Goal: Task Accomplishment & Management: Use online tool/utility

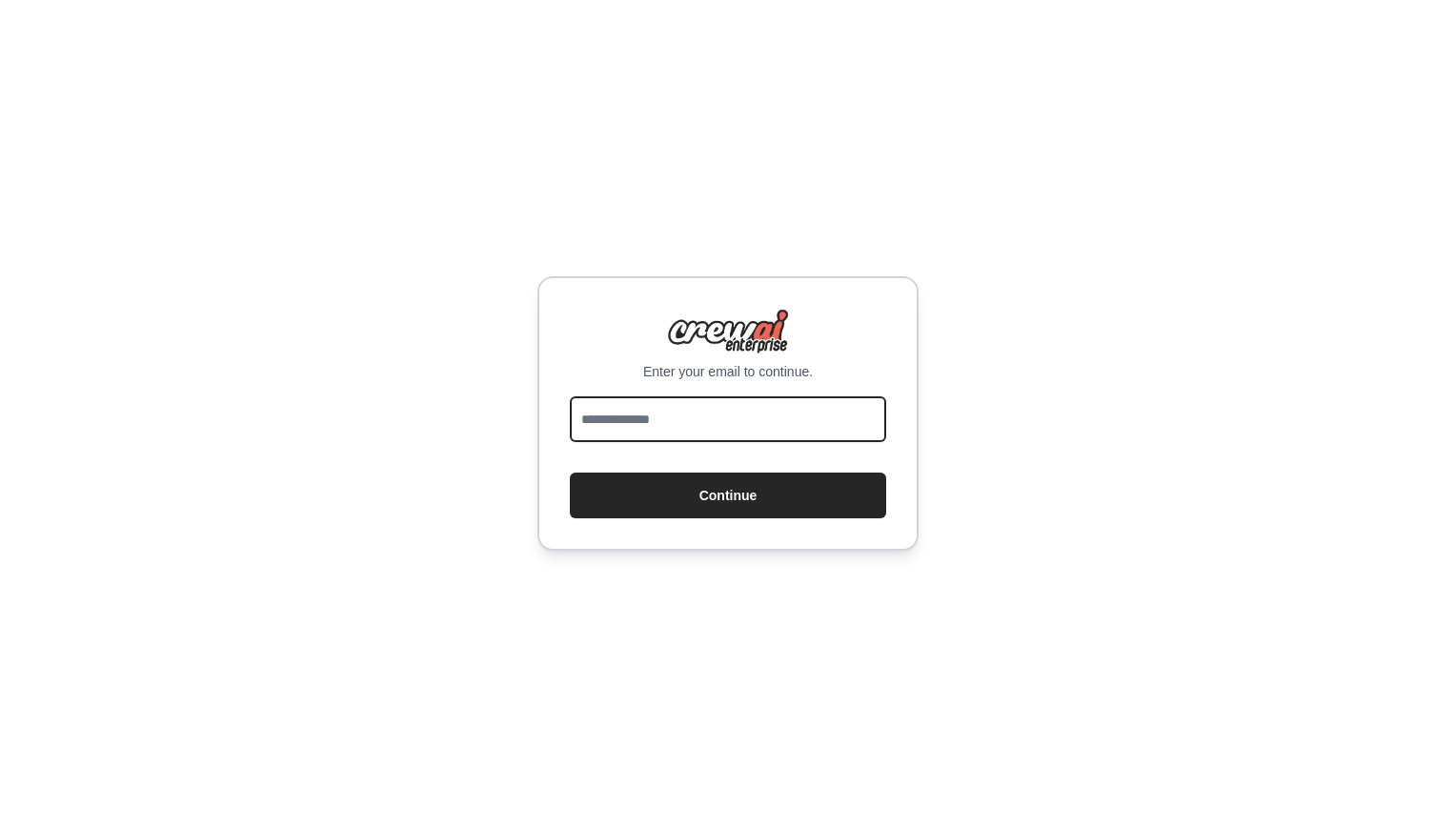
click at [681, 424] on input "email" at bounding box center [727, 420] width 316 height 46
type input "**********"
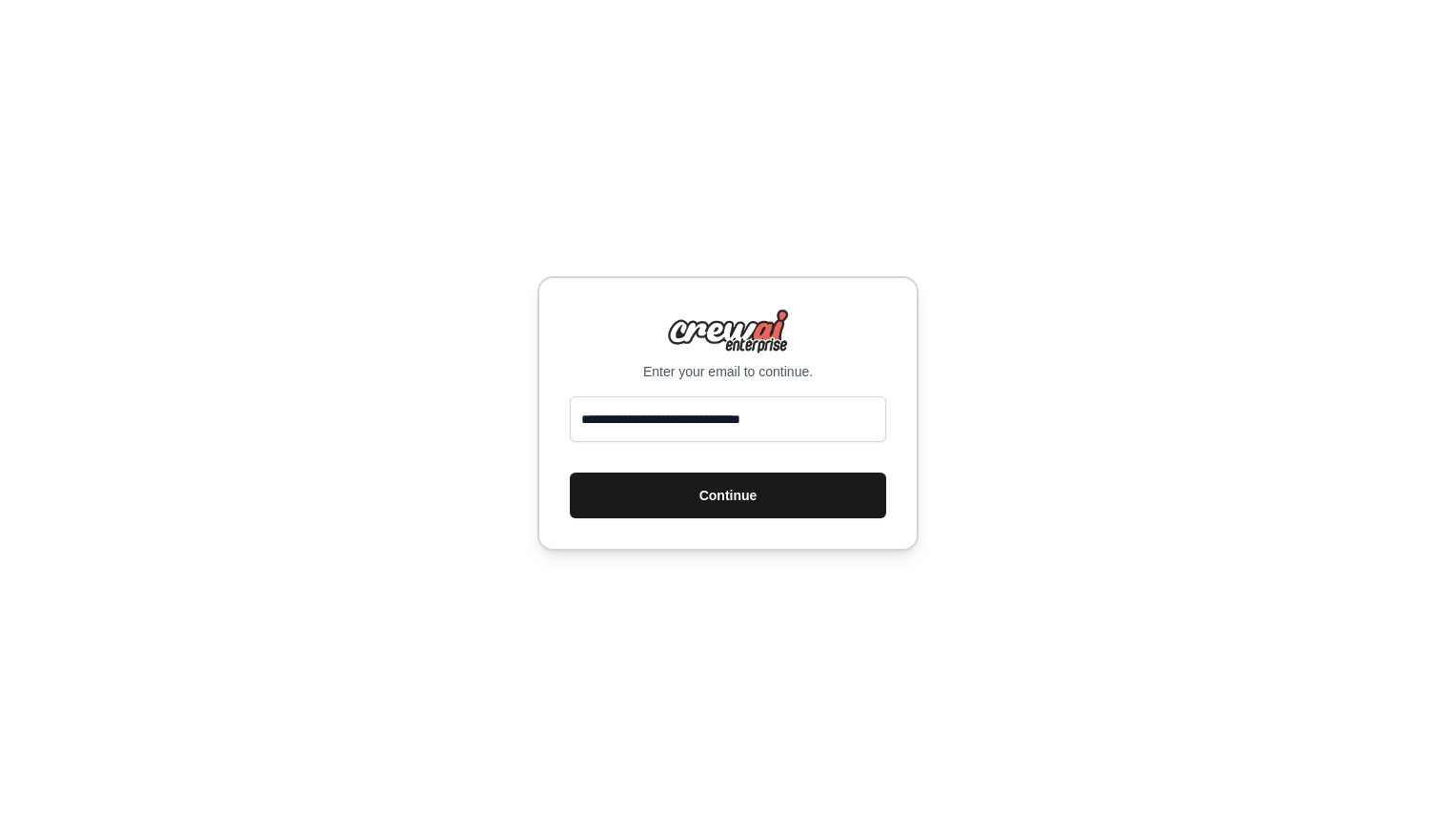
click at [658, 505] on button "Continue" at bounding box center [727, 496] width 316 height 46
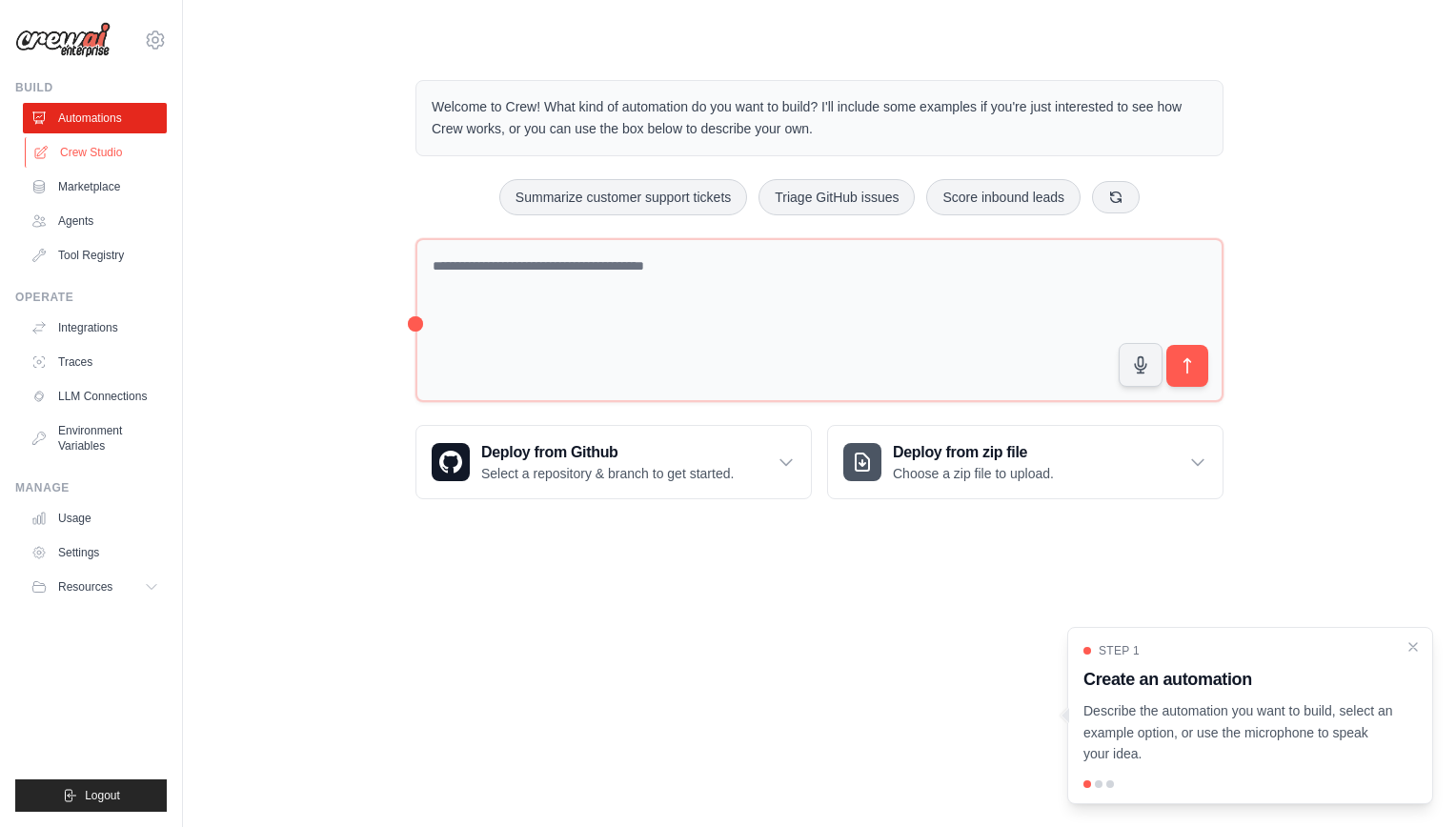
click at [101, 149] on link "Crew Studio" at bounding box center [97, 153] width 144 height 31
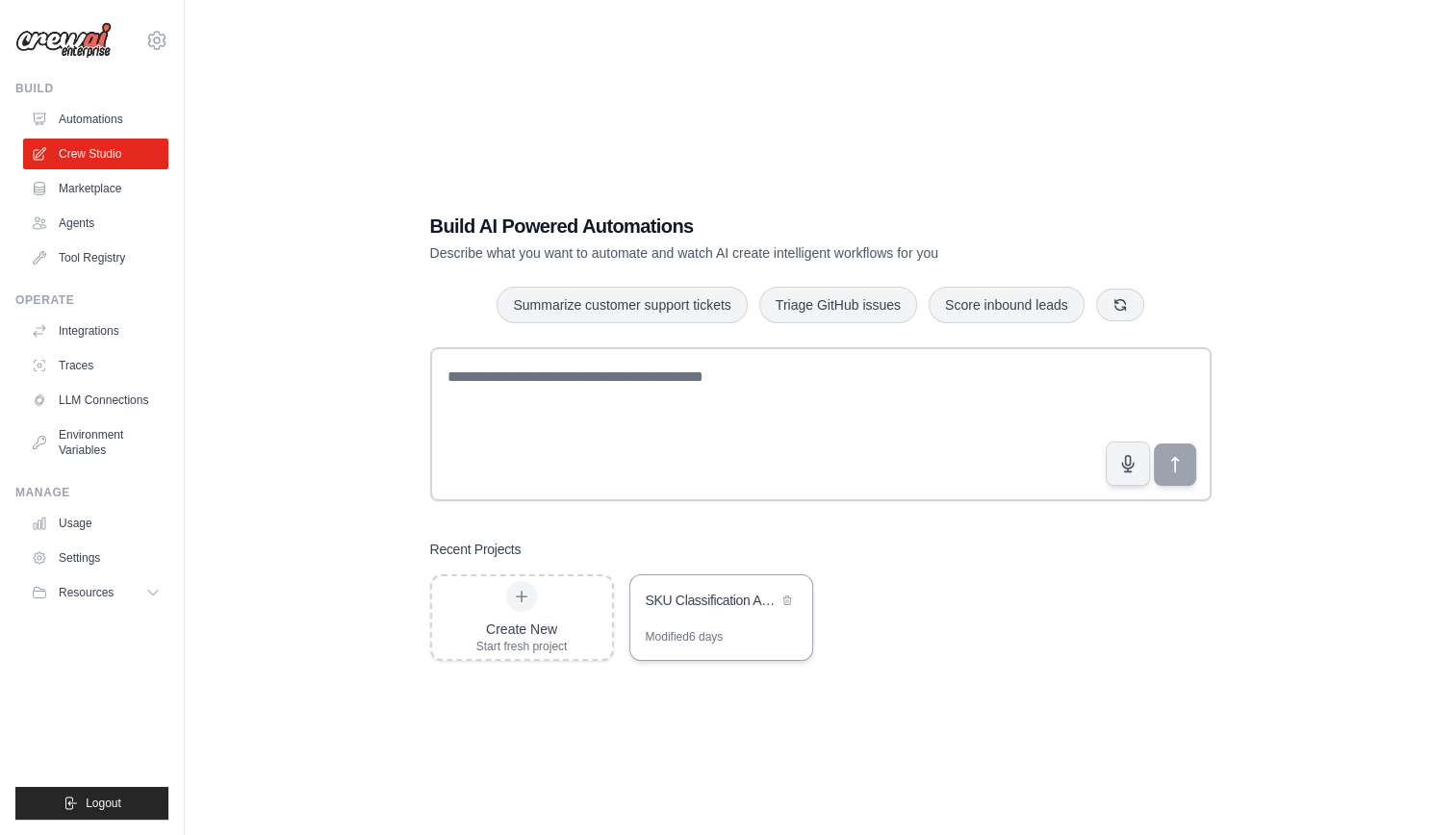
click at [749, 593] on div "SKU Classification Automation" at bounding box center [712, 600] width 132 height 19
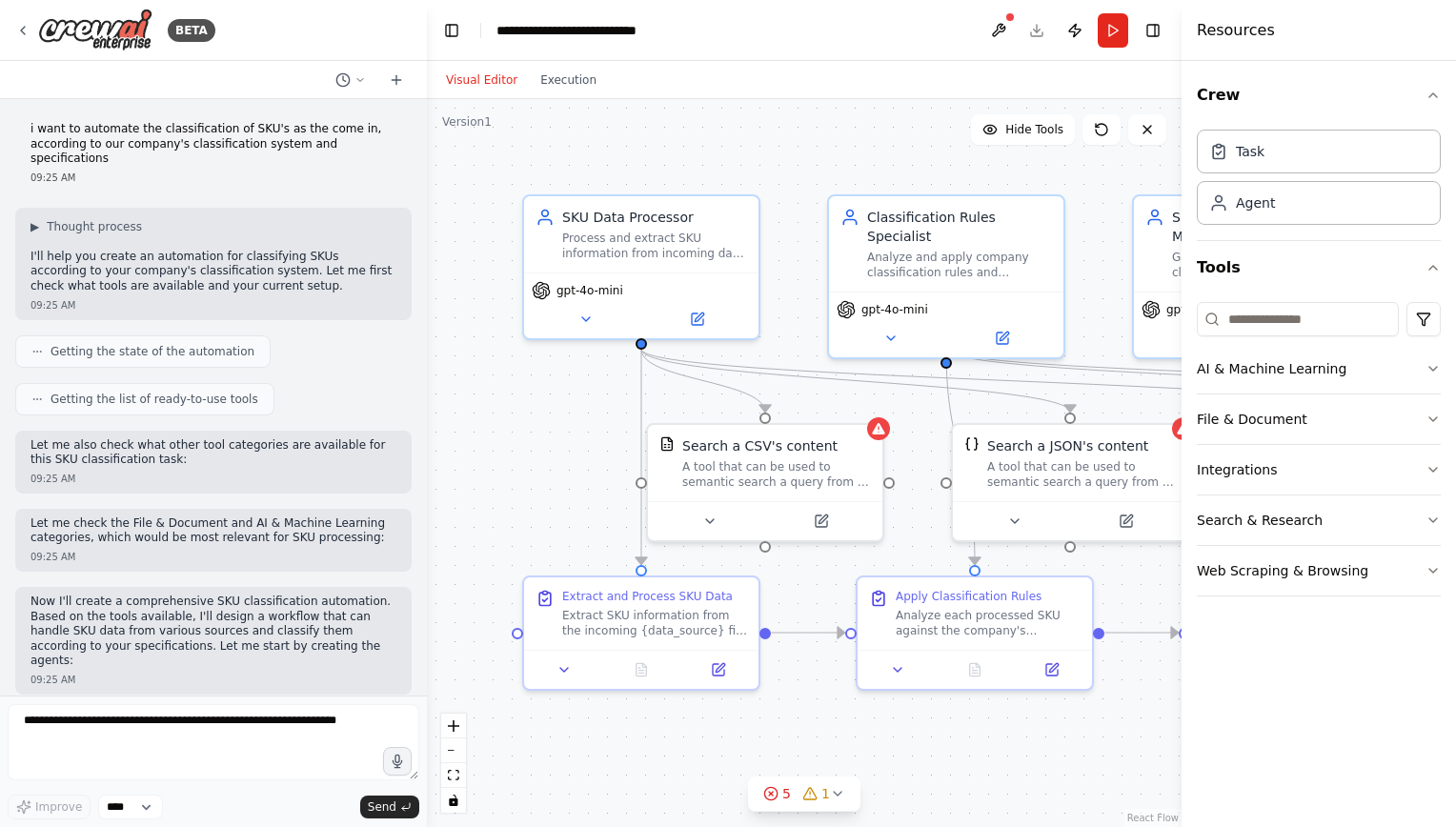
scroll to position [1255, 0]
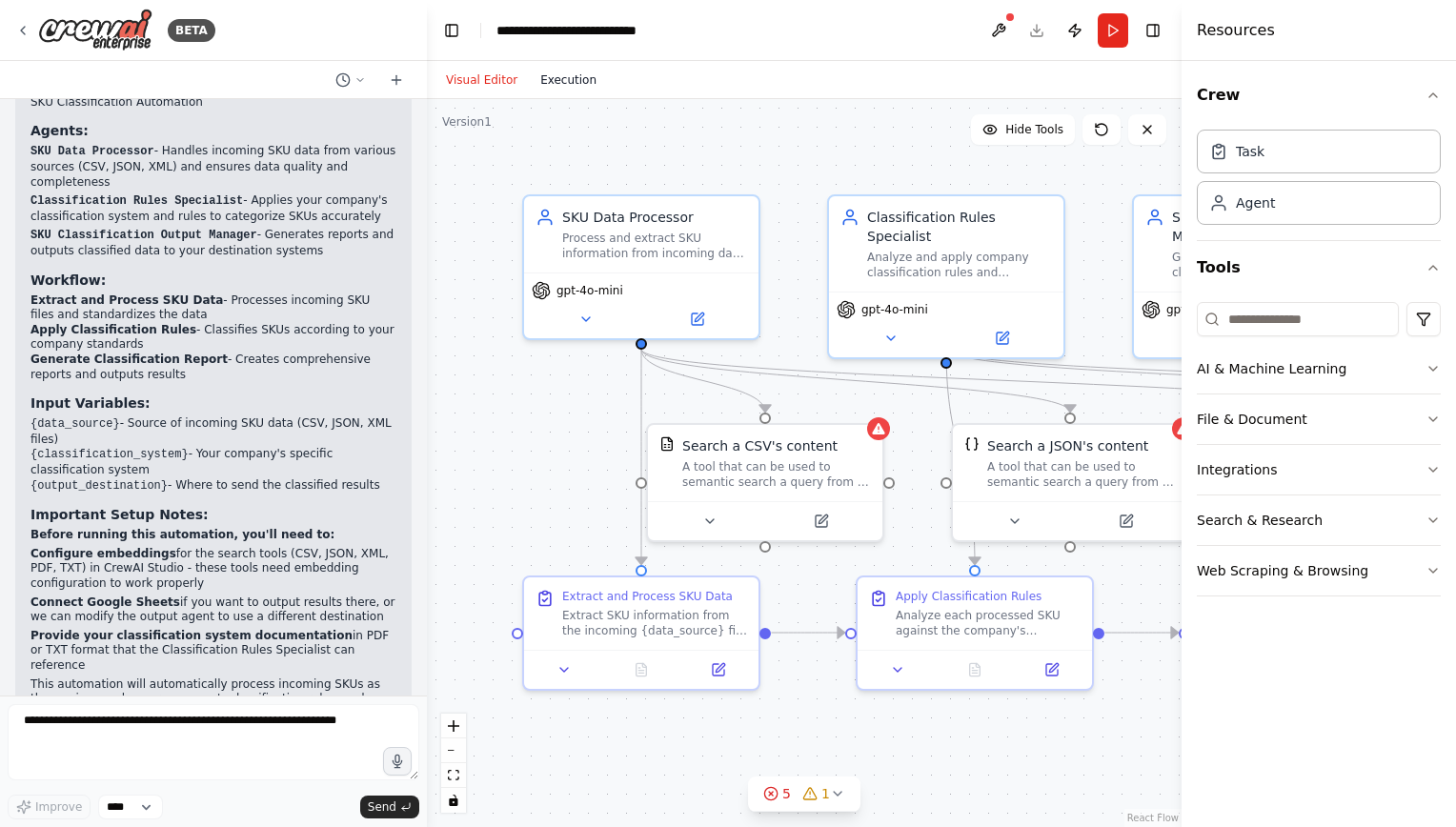
click at [568, 83] on button "Execution" at bounding box center [569, 80] width 79 height 23
click at [492, 80] on button "Visual Editor" at bounding box center [481, 80] width 94 height 23
click at [1430, 569] on icon "button" at bounding box center [1433, 571] width 8 height 4
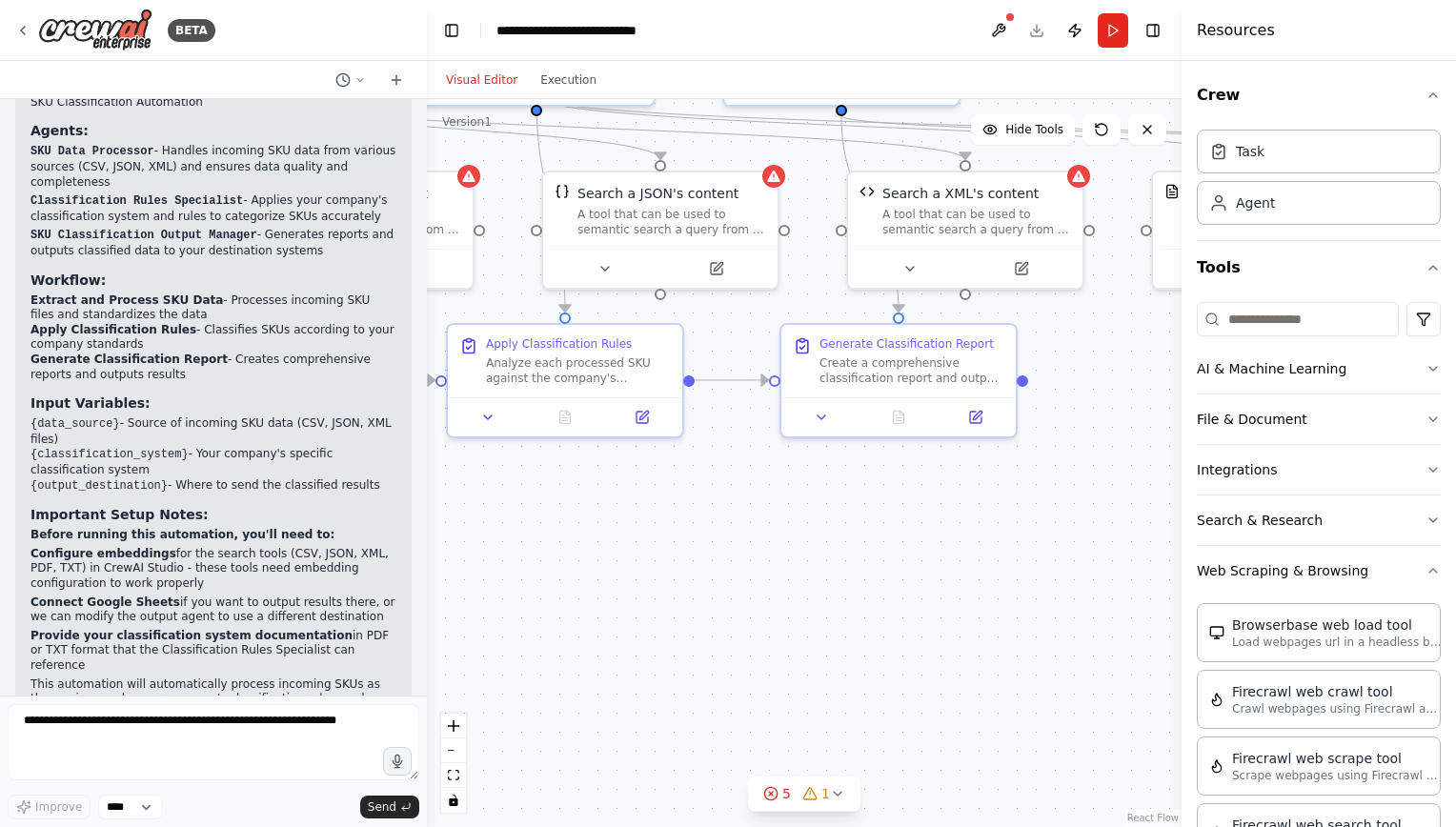
drag, startPoint x: 1108, startPoint y: 748, endPoint x: 546, endPoint y: 499, distance: 614.7
click at [546, 499] on div ".deletable-edge-delete-btn { width: 20px; height: 20px; border: 0px solid #ffff…" at bounding box center [804, 463] width 755 height 728
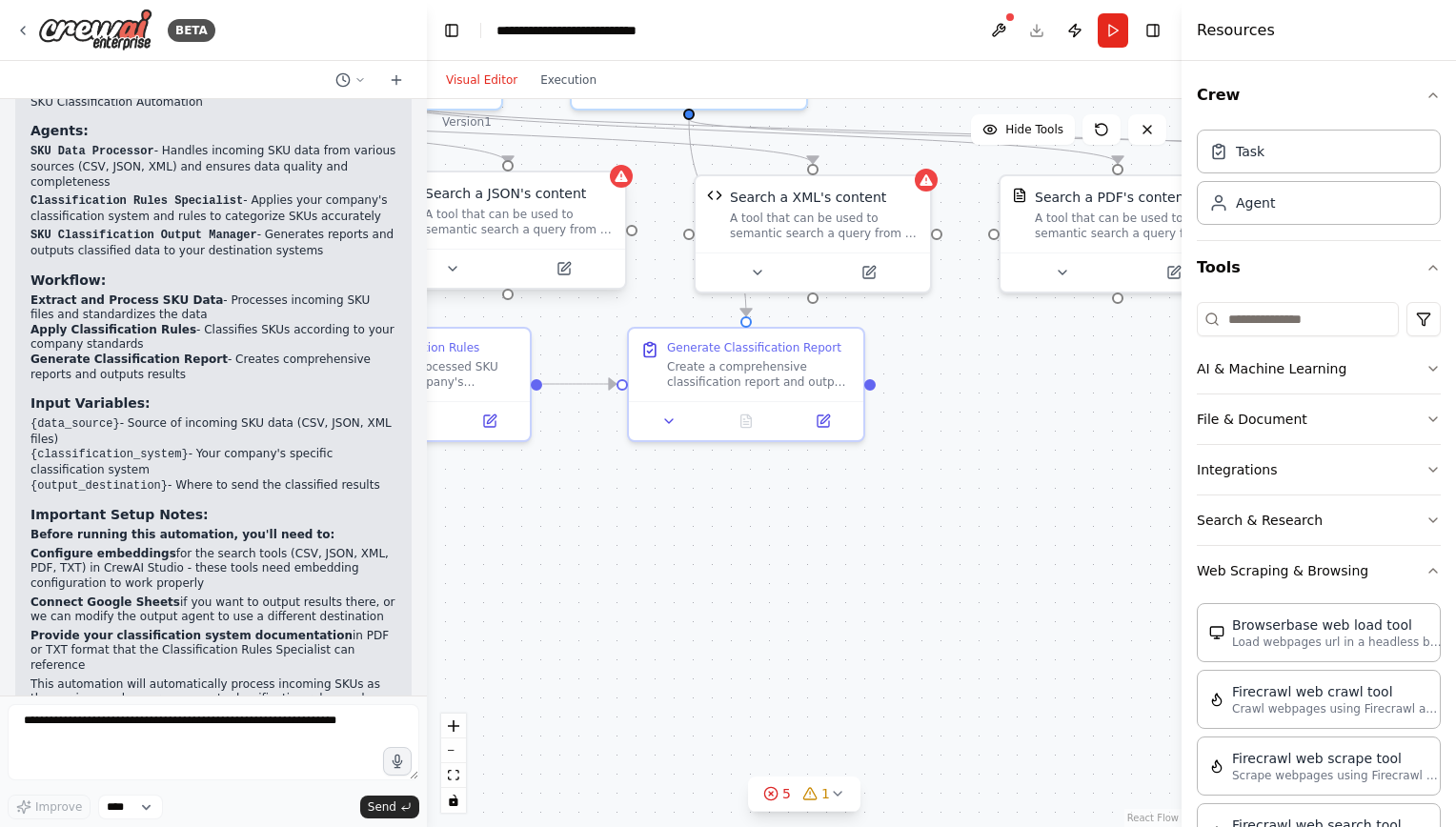
click at [556, 208] on div "A tool that can be used to semantic search a query from a JSON's content." at bounding box center [519, 222] width 188 height 31
click at [570, 275] on icon at bounding box center [564, 269] width 15 height 15
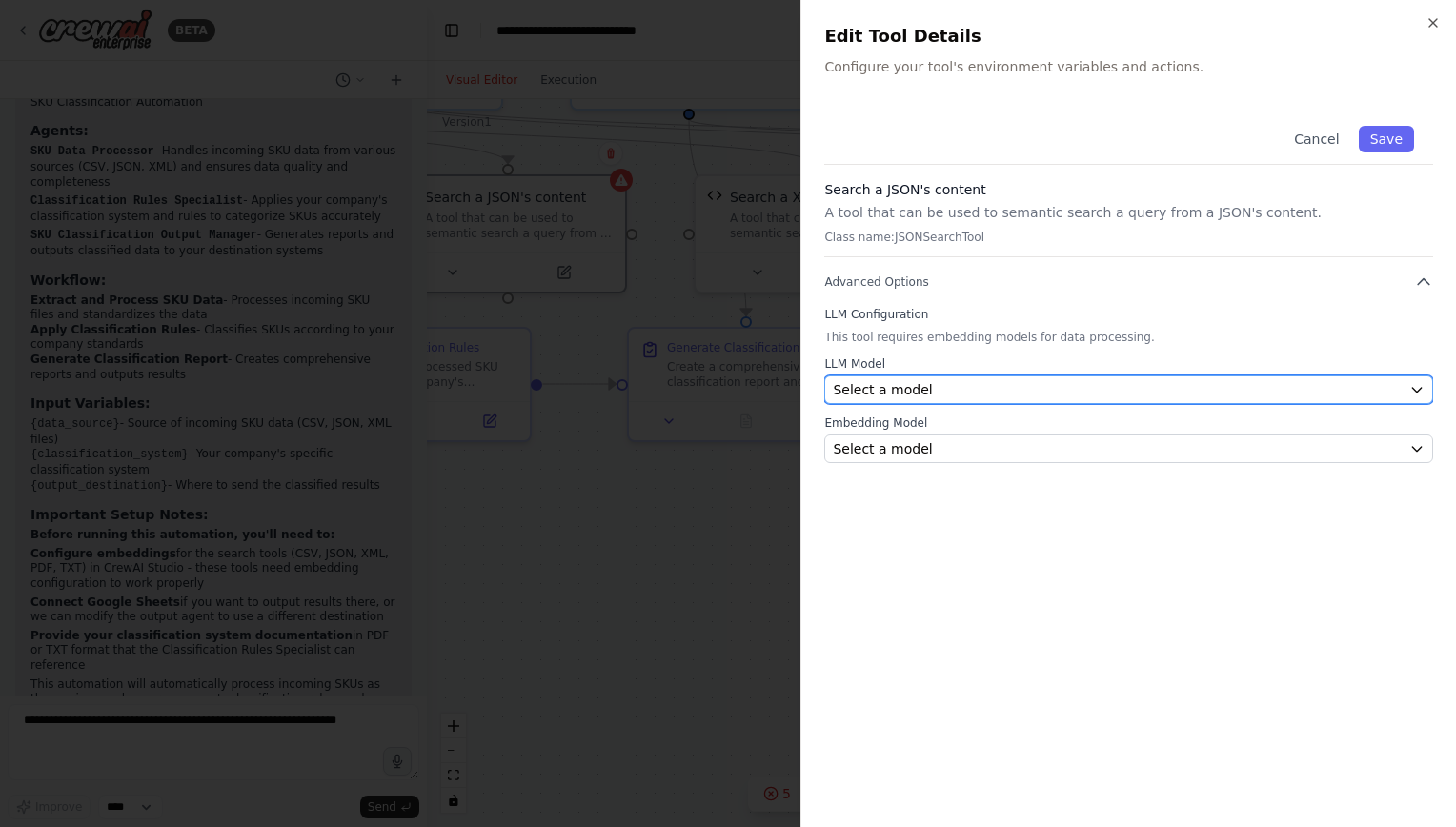
click at [1267, 388] on div "Select a model" at bounding box center [1117, 390] width 569 height 19
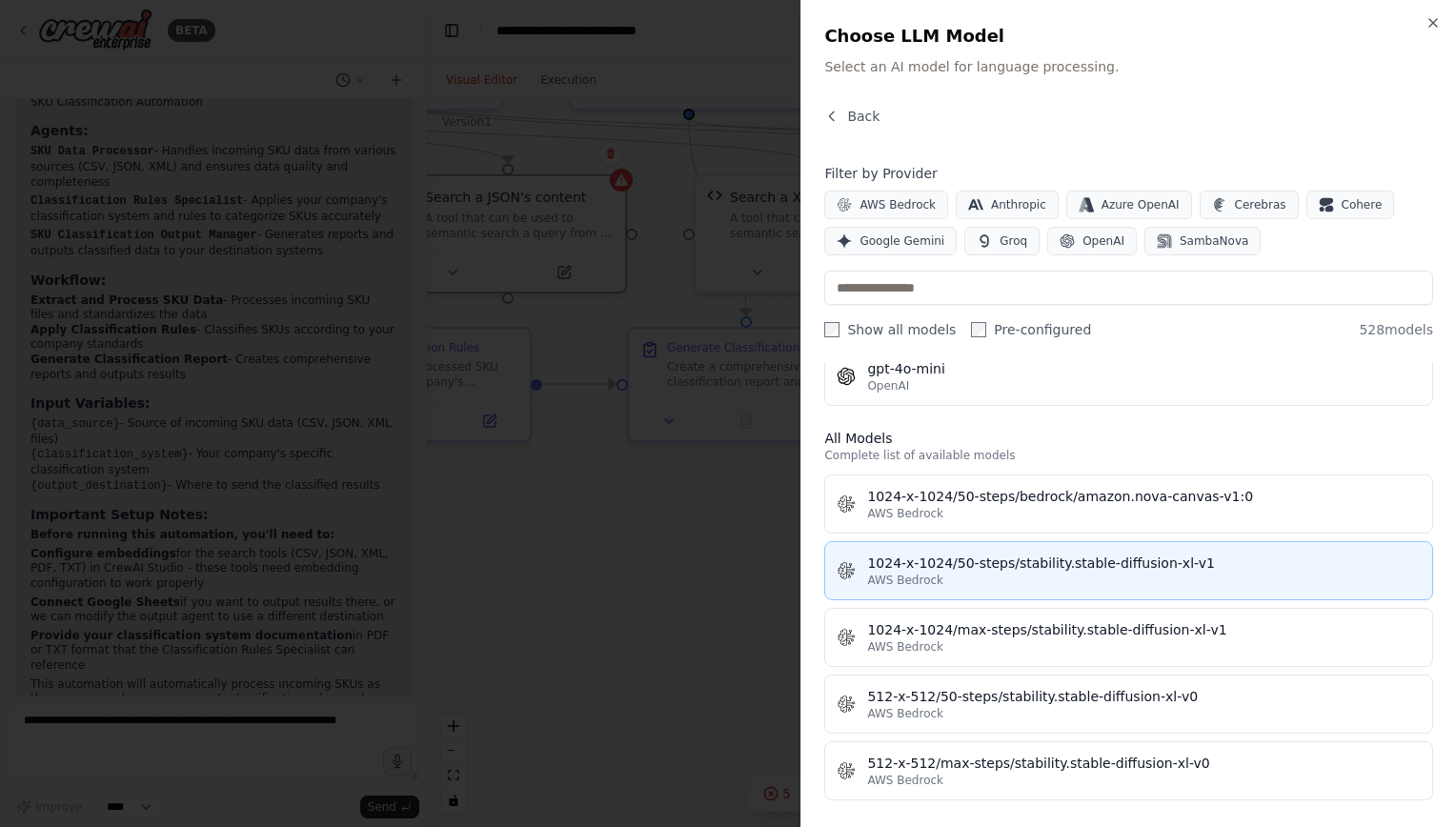
scroll to position [0, 0]
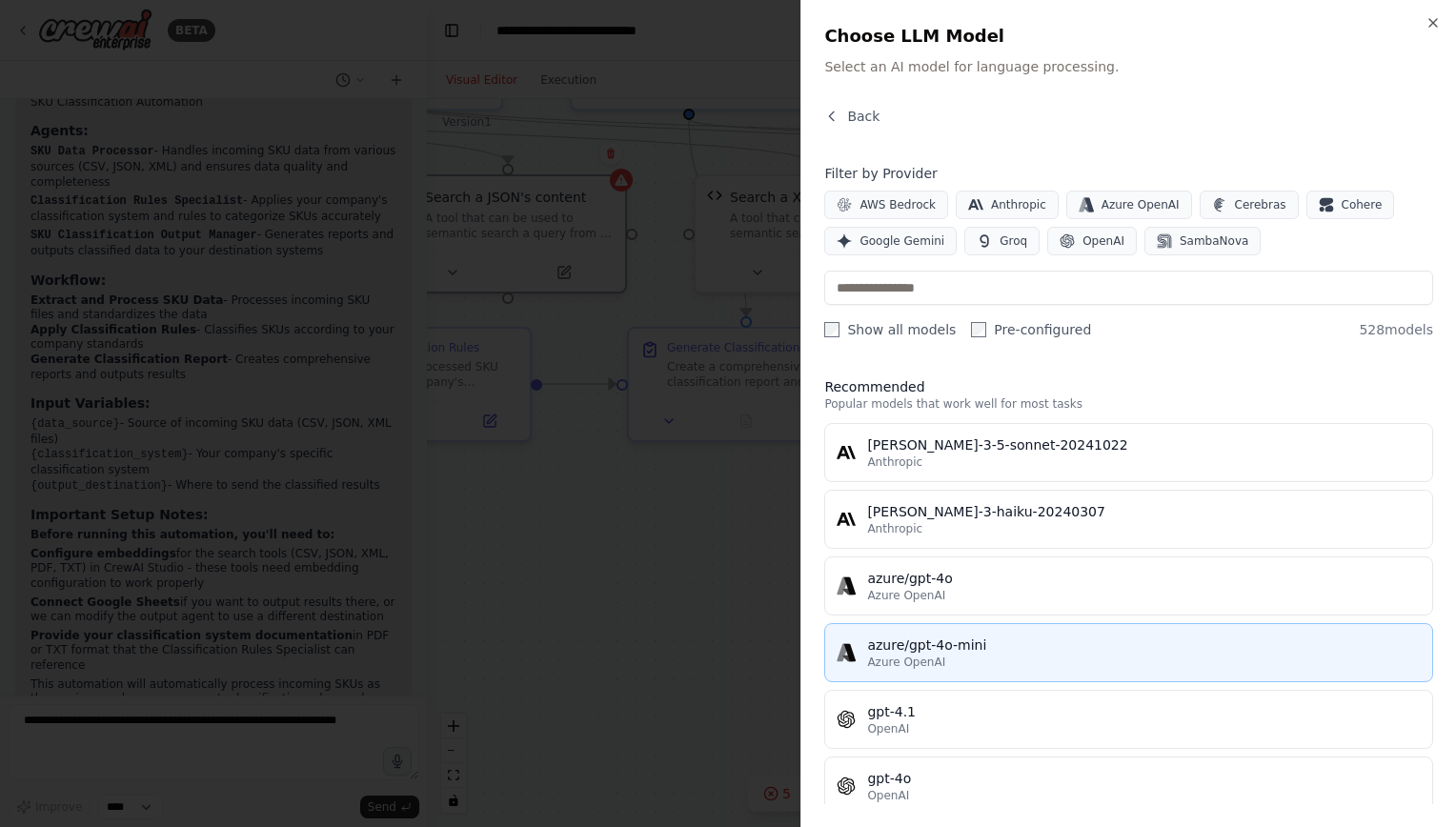
click at [1042, 640] on div "azure/gpt-4o-mini" at bounding box center [1144, 645] width 553 height 19
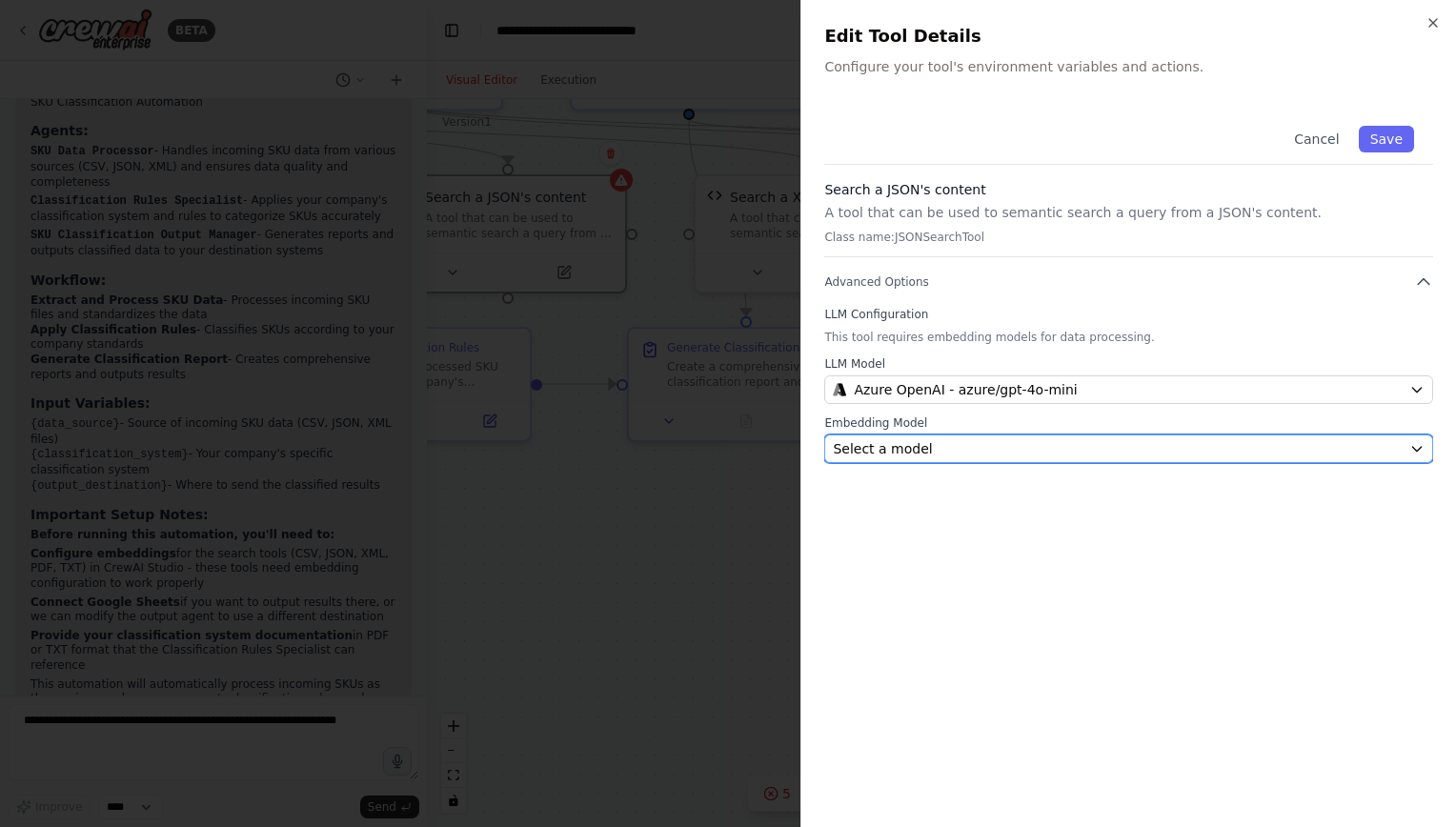
click at [1039, 453] on div "Select a model" at bounding box center [1117, 449] width 569 height 19
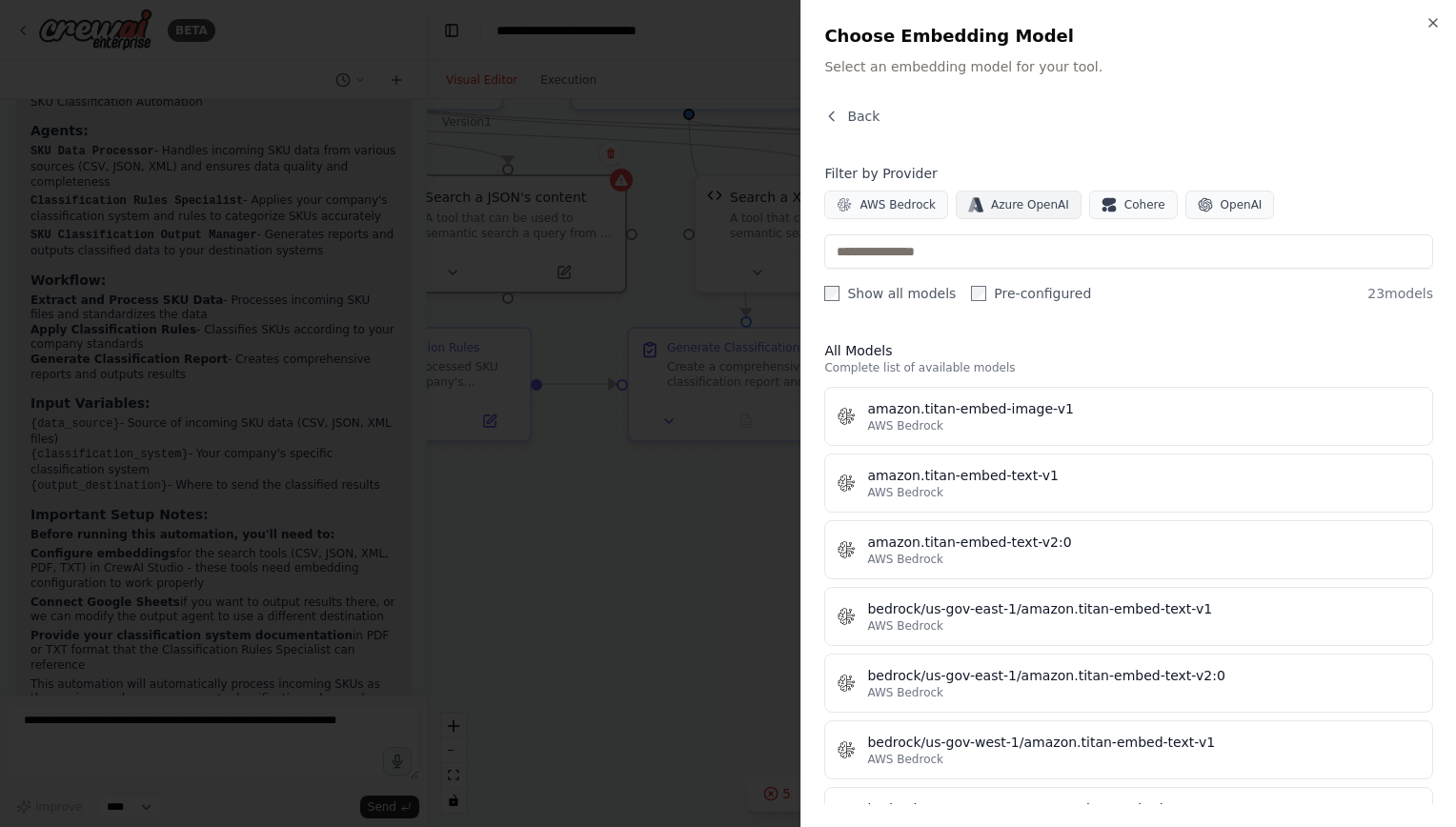
click at [1036, 204] on span "Azure OpenAI" at bounding box center [1030, 205] width 78 height 15
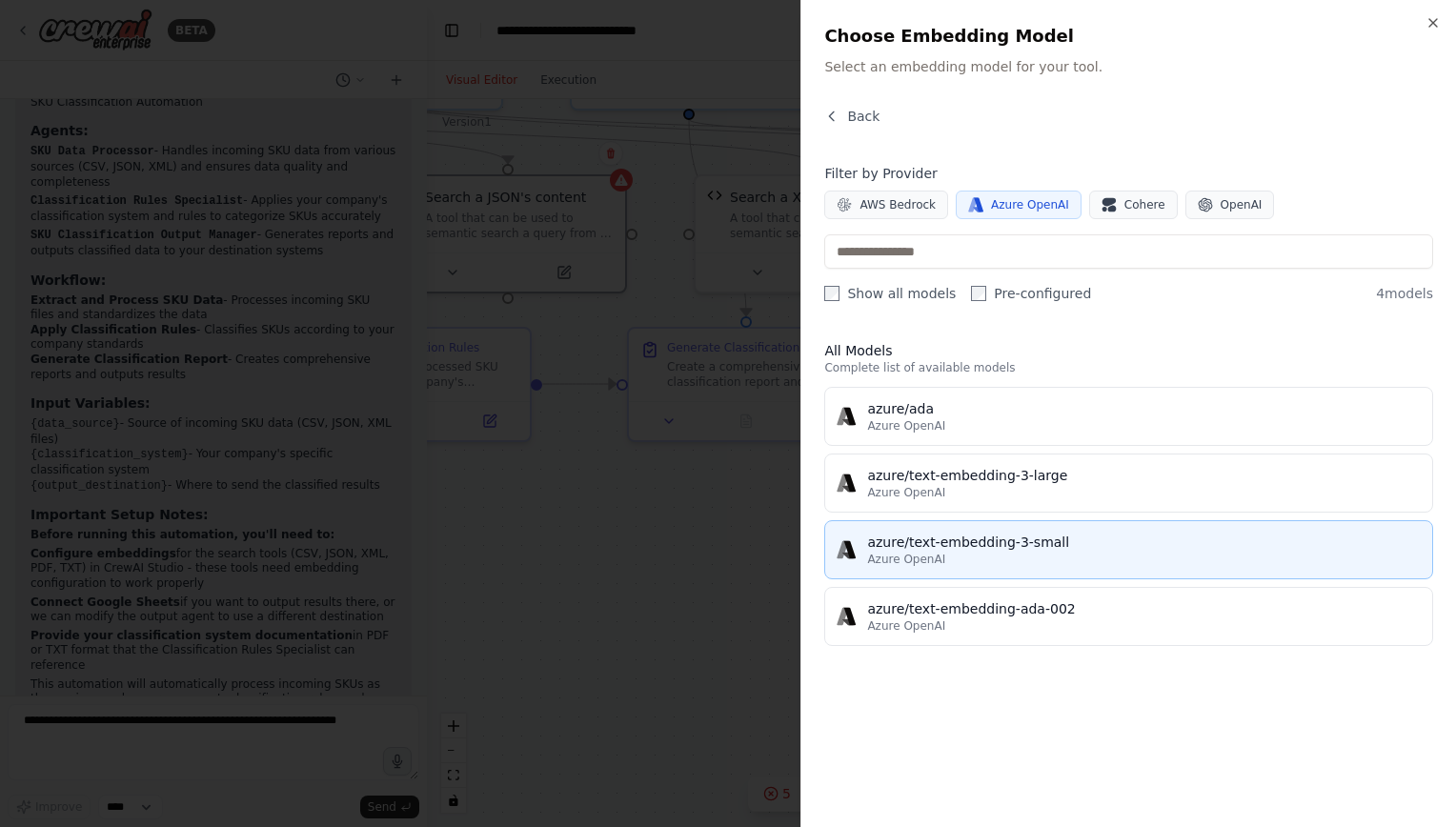
click at [1113, 555] on div "Azure OpenAI" at bounding box center [1144, 559] width 553 height 15
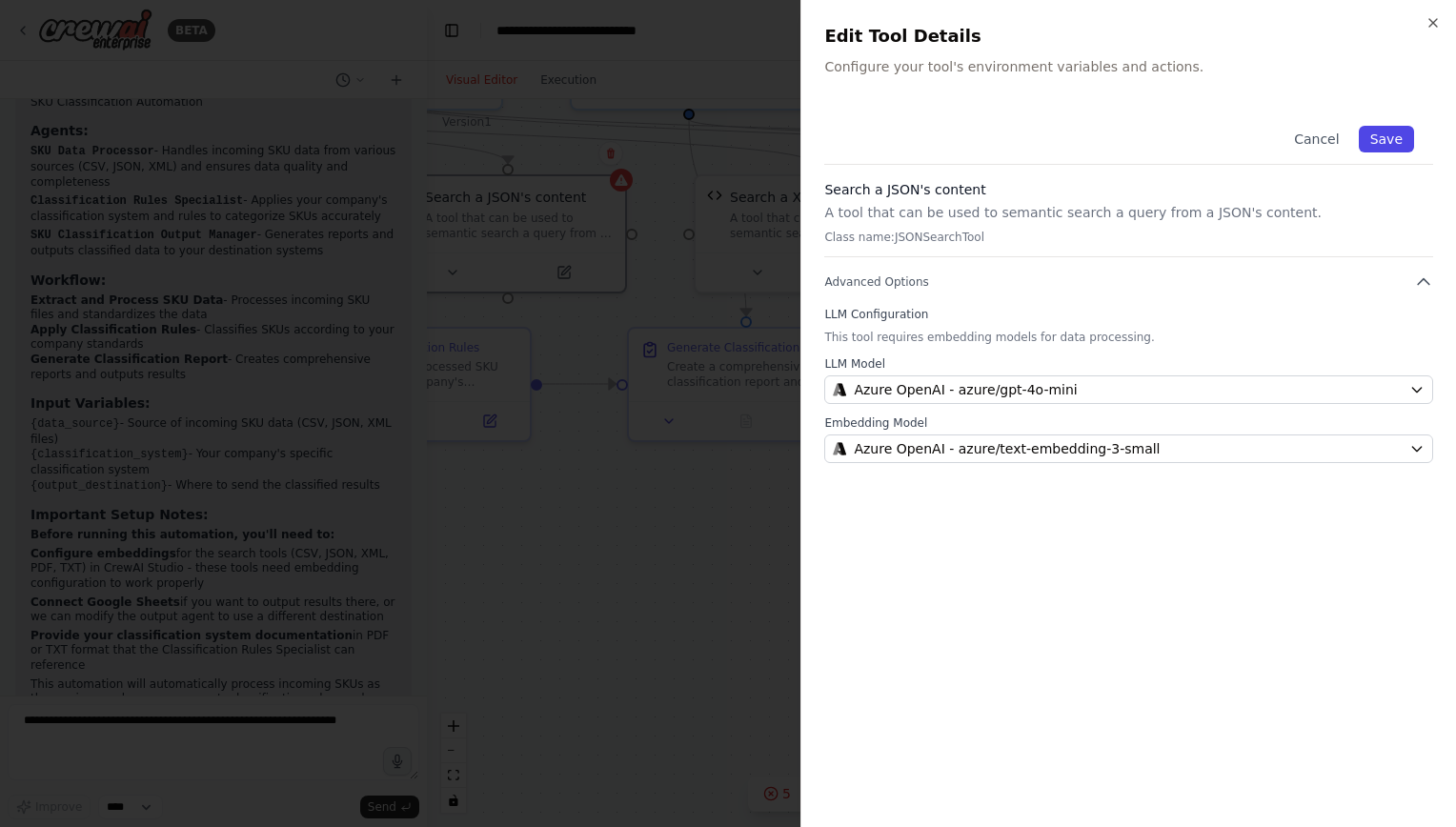
click at [1387, 141] on button "Save" at bounding box center [1387, 139] width 56 height 27
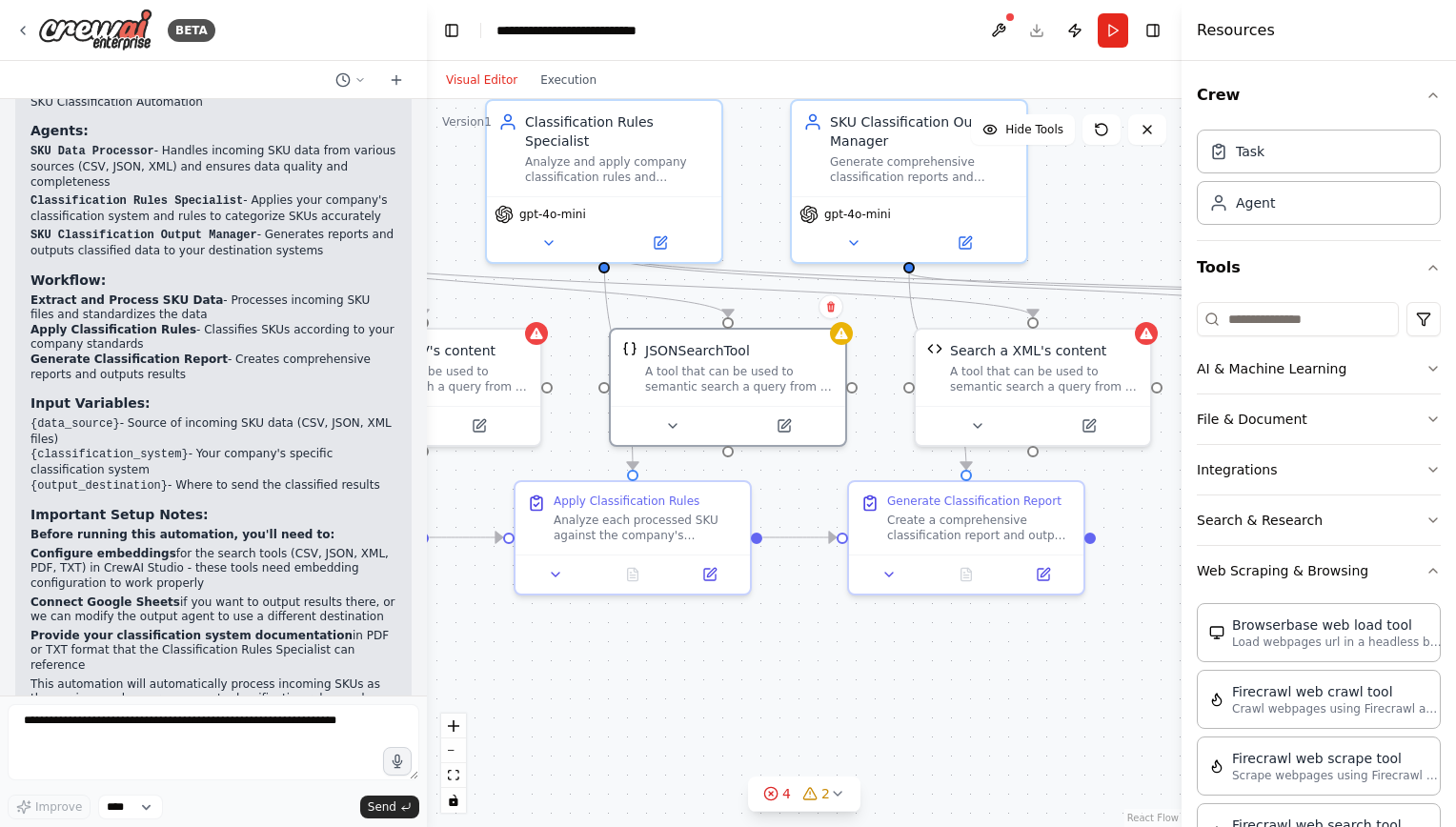
drag, startPoint x: 596, startPoint y: 491, endPoint x: 788, endPoint y: 519, distance: 194.0
click at [815, 638] on div ".deletable-edge-delete-btn { width: 20px; height: 20px; border: 0px solid #ffff…" at bounding box center [804, 463] width 755 height 728
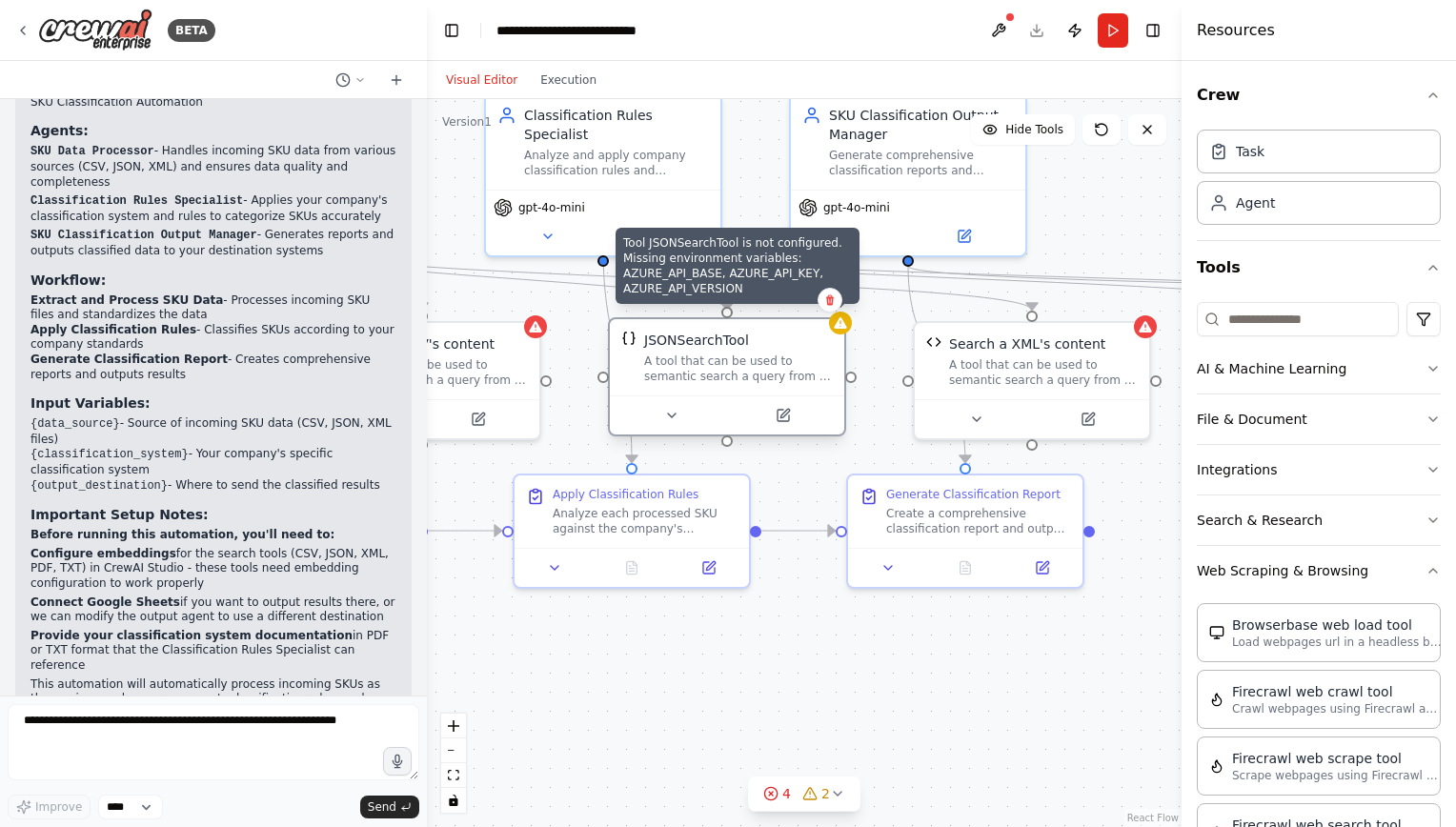
click at [840, 324] on icon at bounding box center [839, 323] width 12 height 12
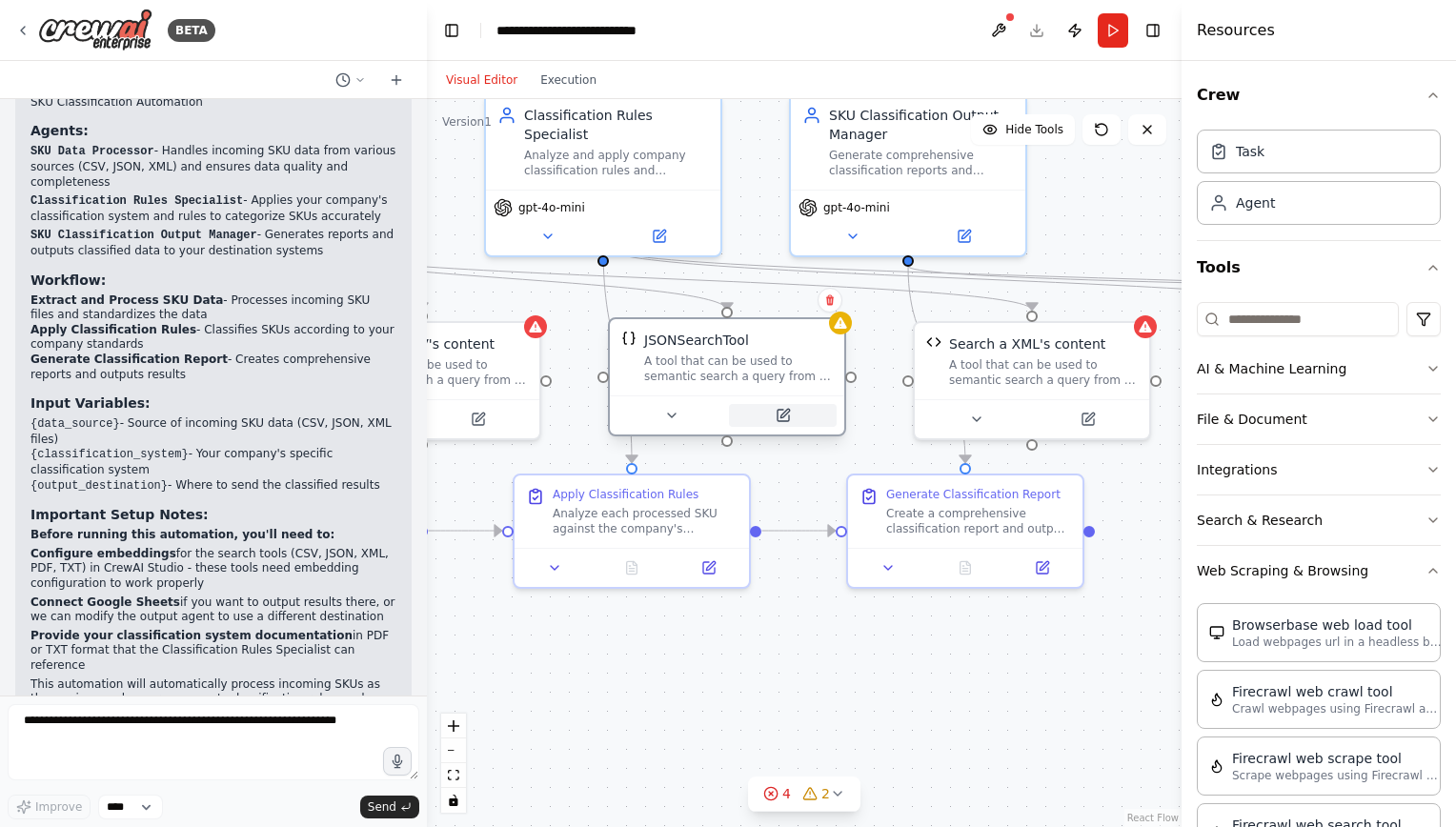
click at [779, 418] on icon at bounding box center [783, 416] width 12 height 12
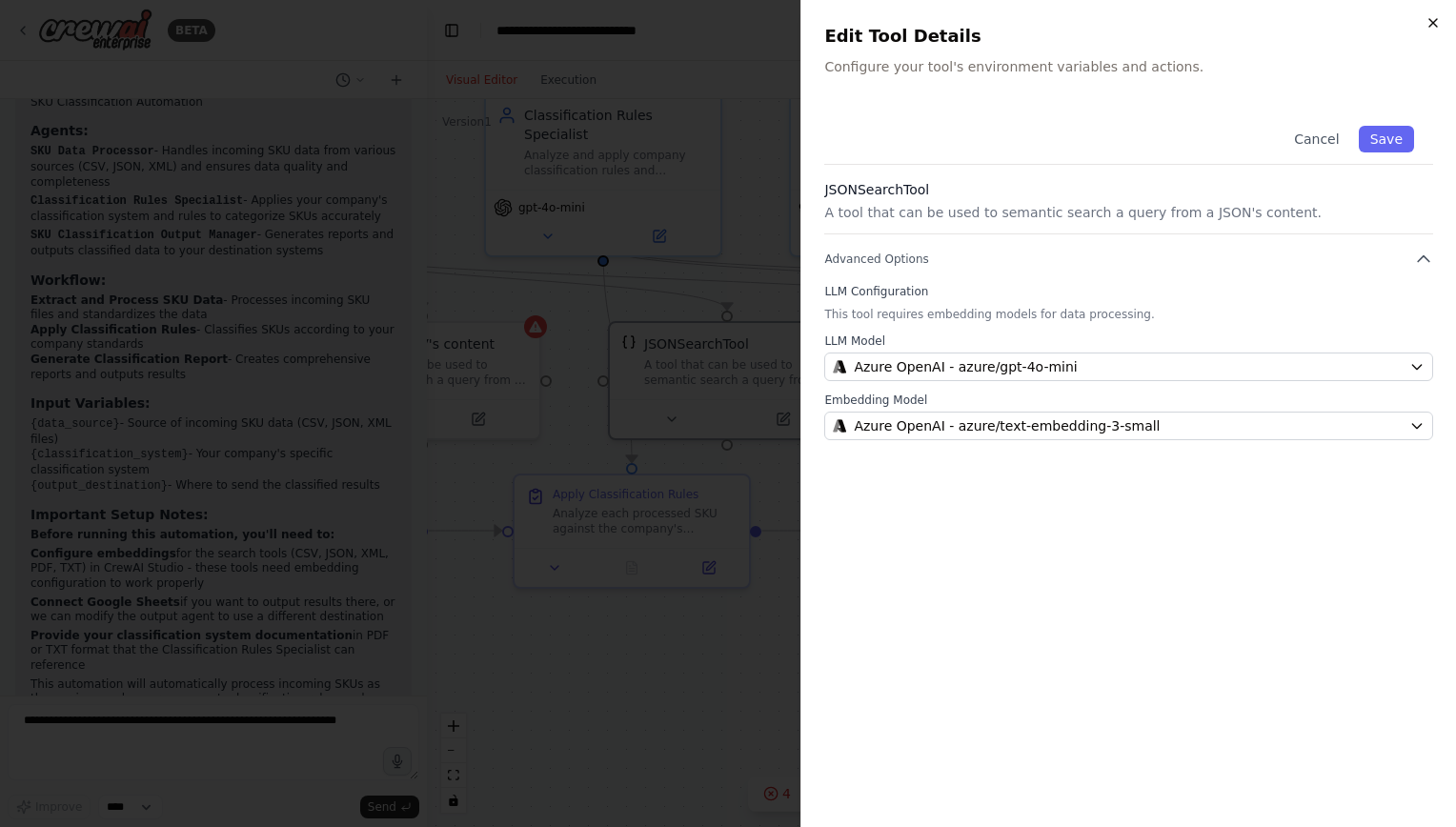
click at [1429, 23] on icon "button" at bounding box center [1433, 23] width 15 height 15
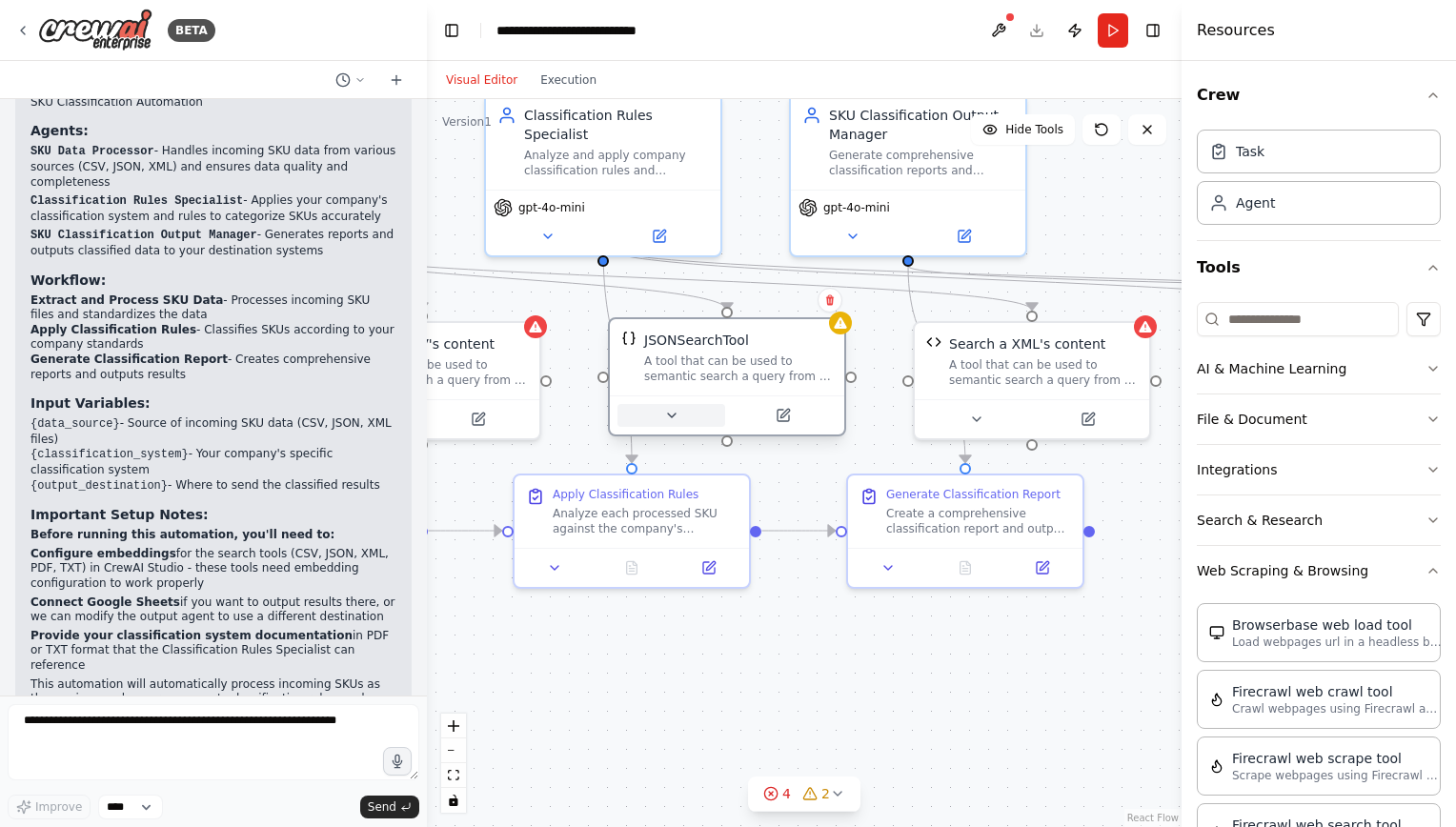
click at [672, 419] on icon at bounding box center [671, 416] width 15 height 15
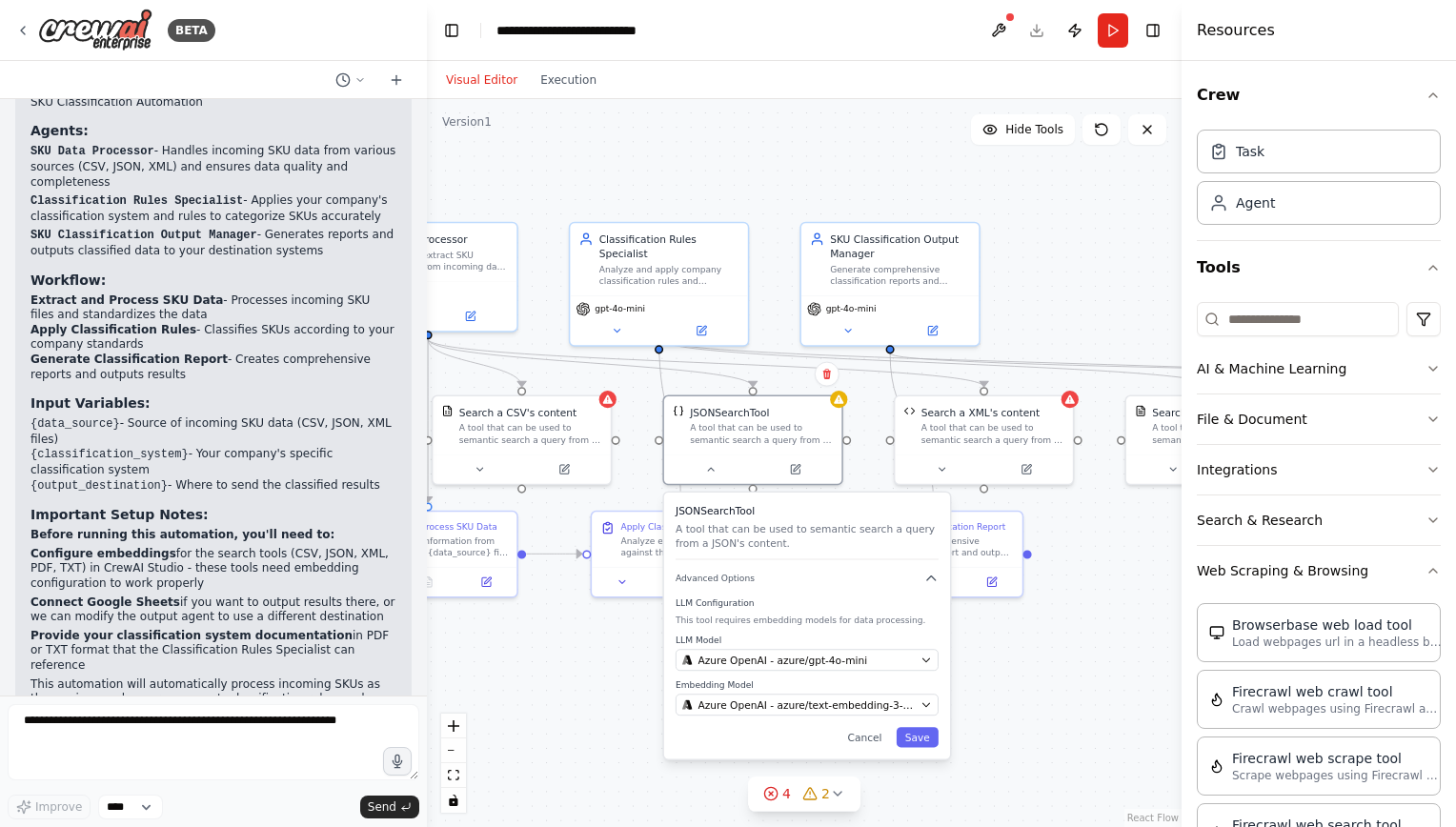
click at [1065, 677] on div ".deletable-edge-delete-btn { width: 20px; height: 20px; border: 0px solid #ffff…" at bounding box center [804, 463] width 755 height 728
click at [871, 734] on button "Cancel" at bounding box center [864, 736] width 52 height 20
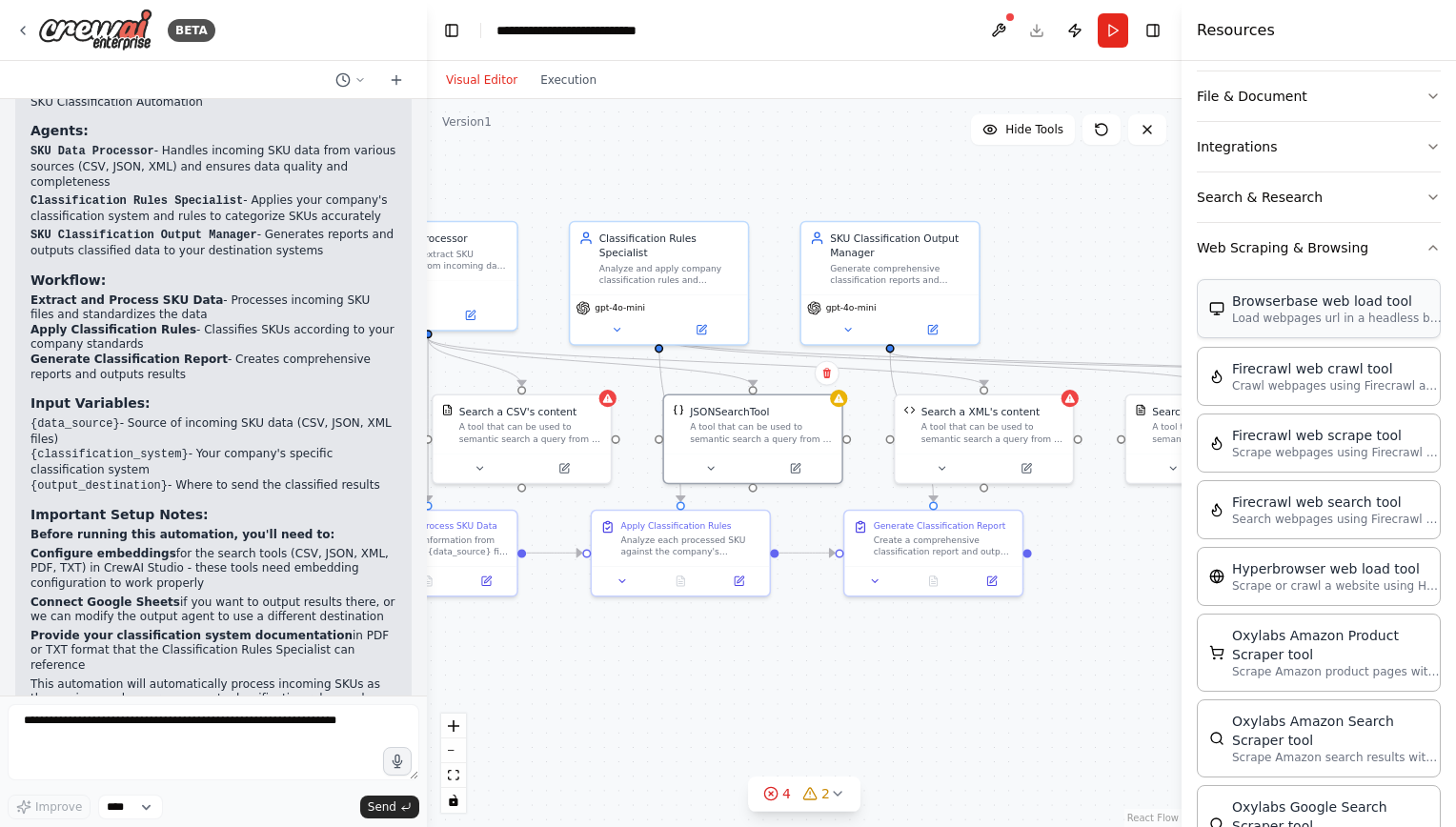
scroll to position [322, 0]
click at [1344, 318] on p "Load webpages url in a headless browser using Browserbase and return the conten…" at bounding box center [1337, 319] width 209 height 15
click at [1425, 241] on icon "button" at bounding box center [1433, 249] width 15 height 15
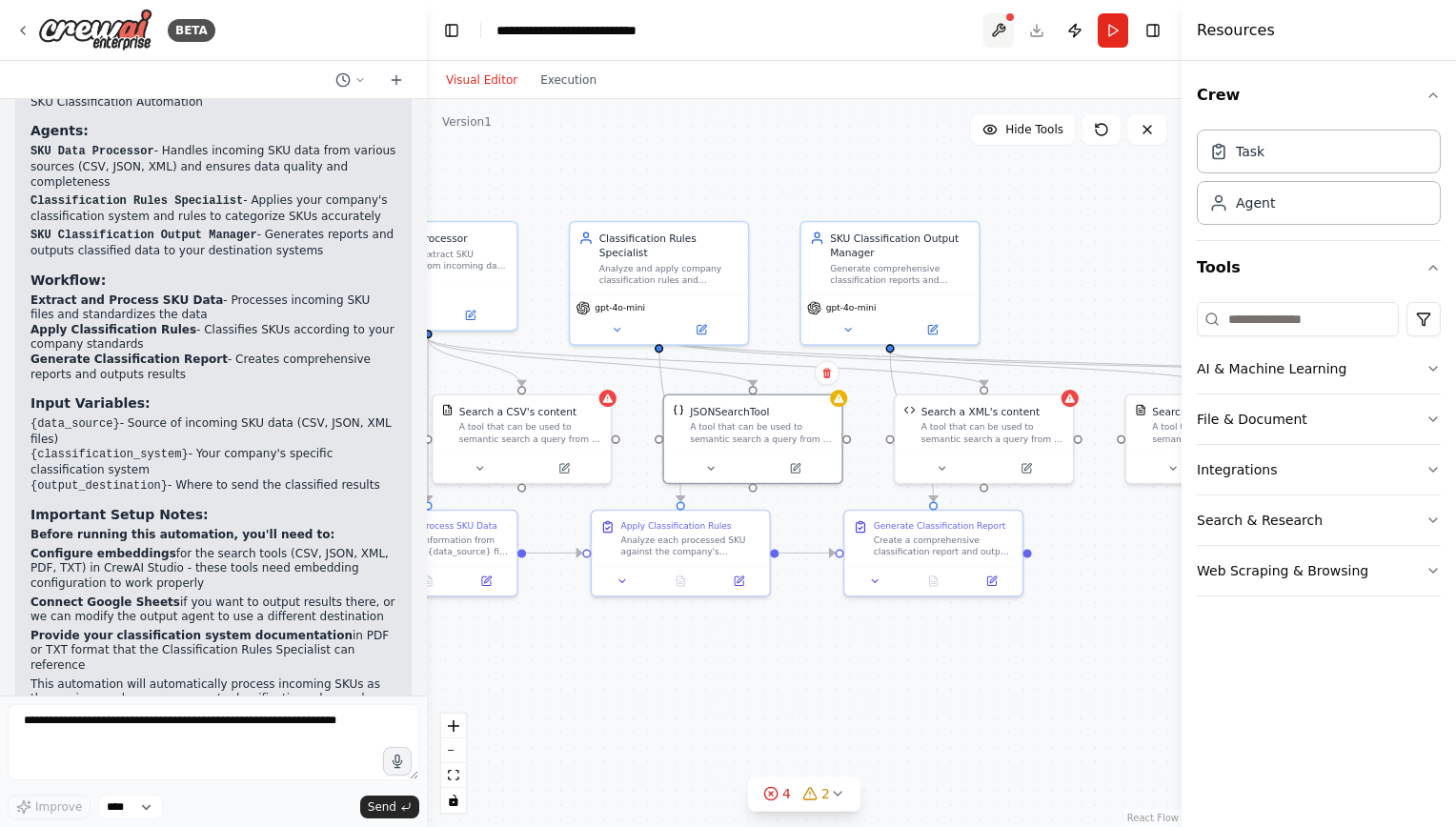
click at [1004, 26] on button at bounding box center [999, 31] width 31 height 35
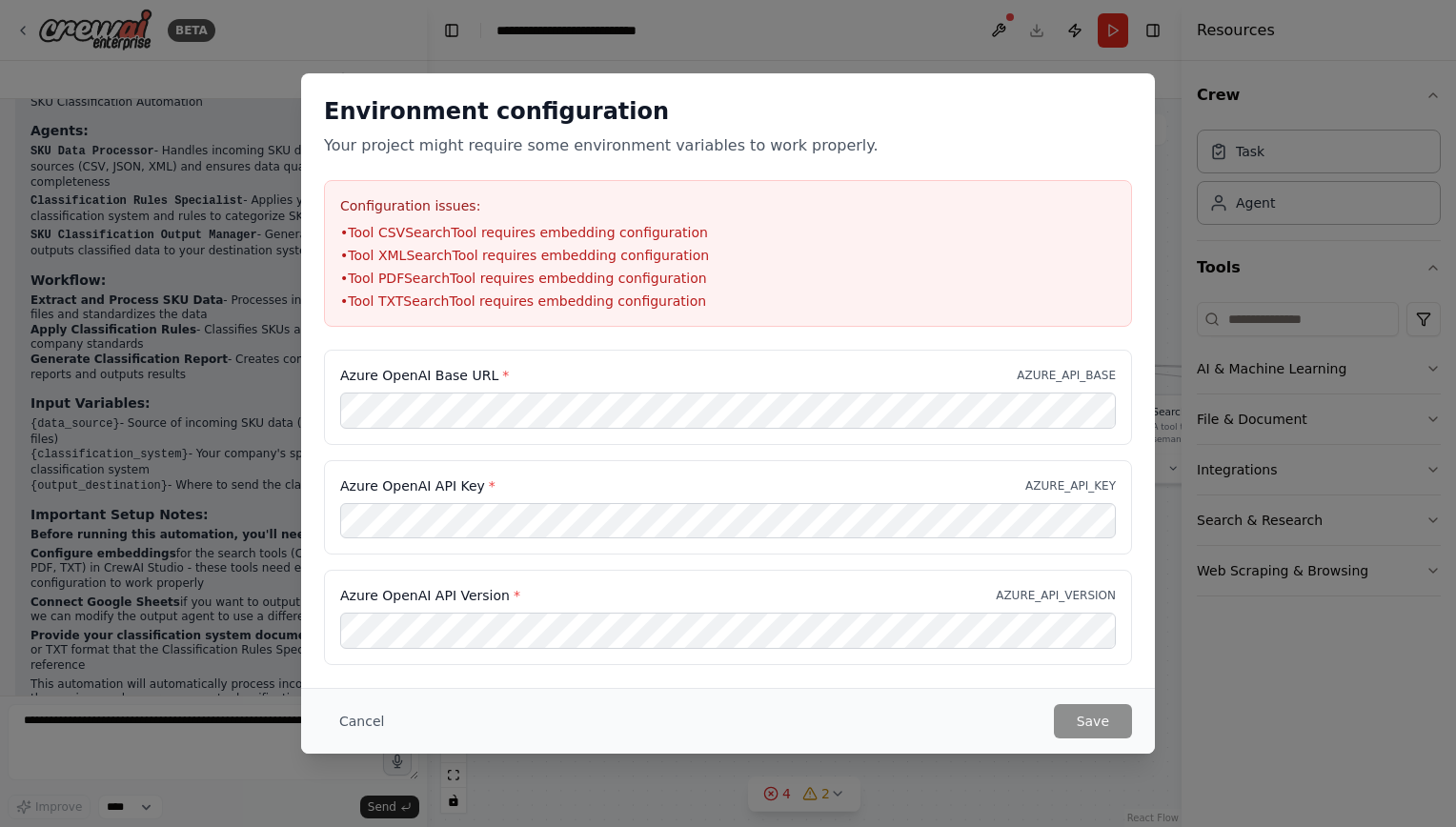
click at [831, 38] on div "Environment configuration Your project might require some environment variables…" at bounding box center [728, 413] width 1456 height 827
click at [368, 719] on button "Cancel" at bounding box center [361, 721] width 75 height 35
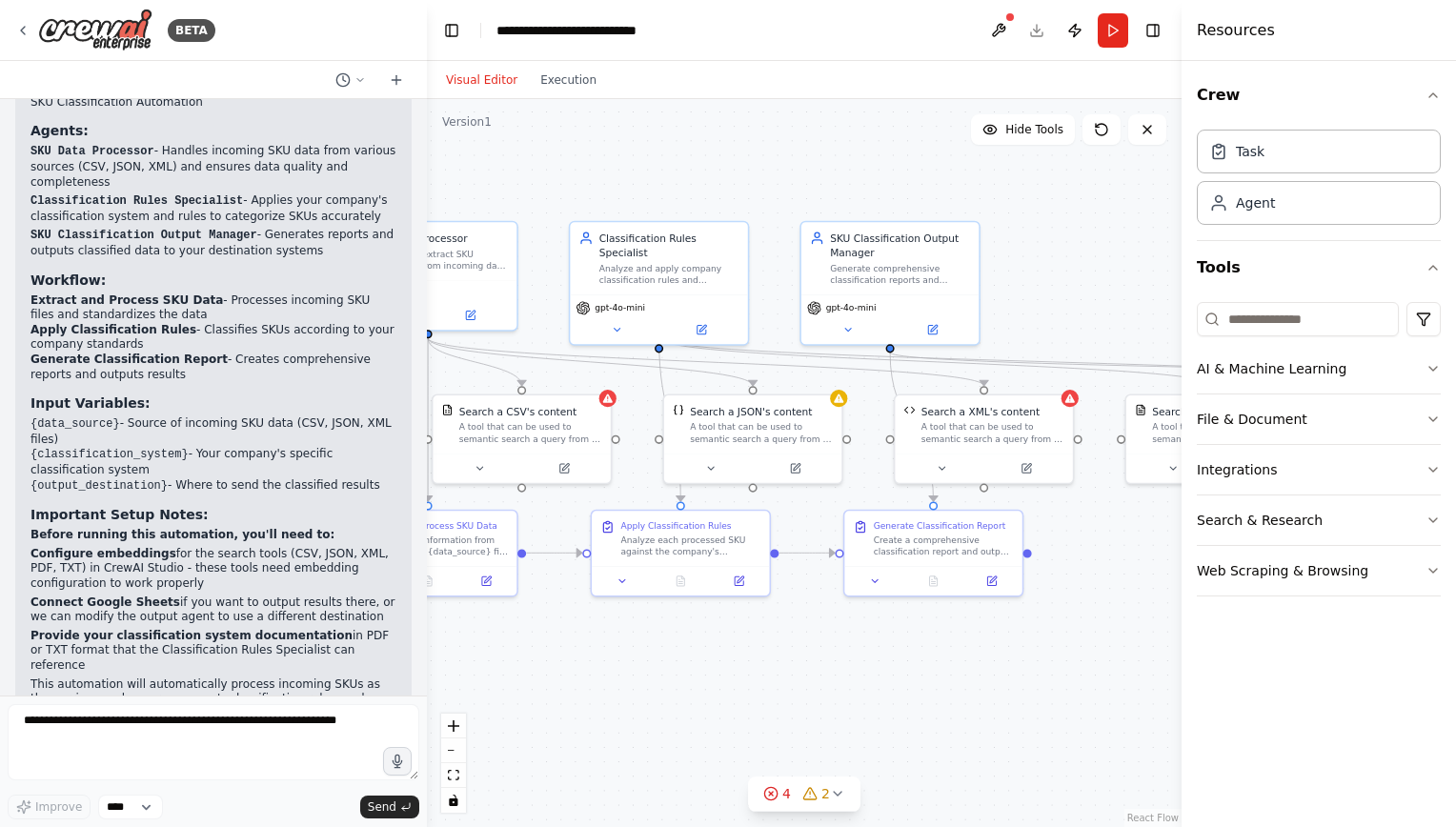
click at [1035, 32] on header "**********" at bounding box center [804, 30] width 755 height 61
click at [449, 33] on button "Toggle Left Sidebar" at bounding box center [451, 31] width 27 height 27
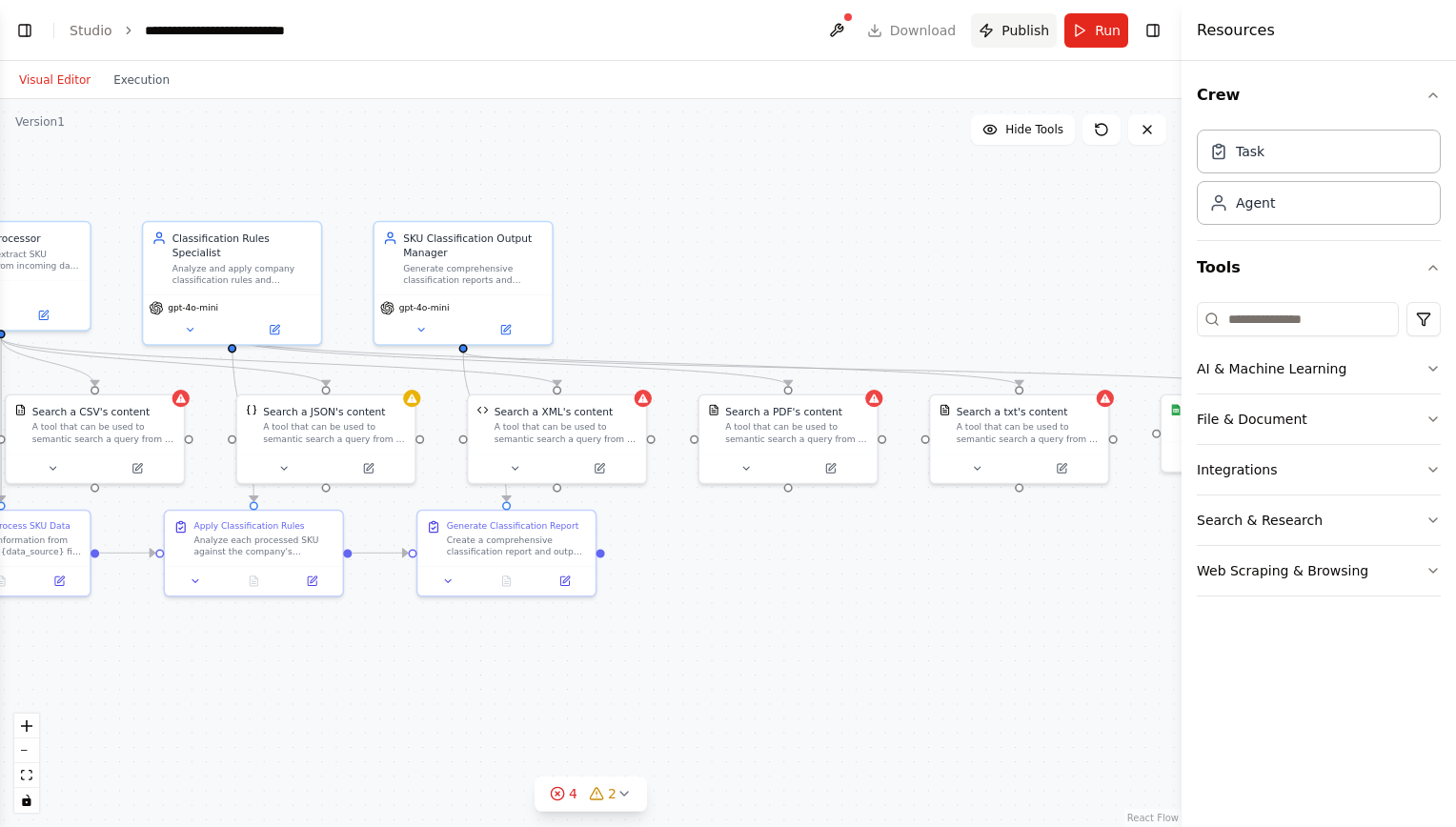
click at [1017, 29] on span "Publish" at bounding box center [1026, 31] width 48 height 19
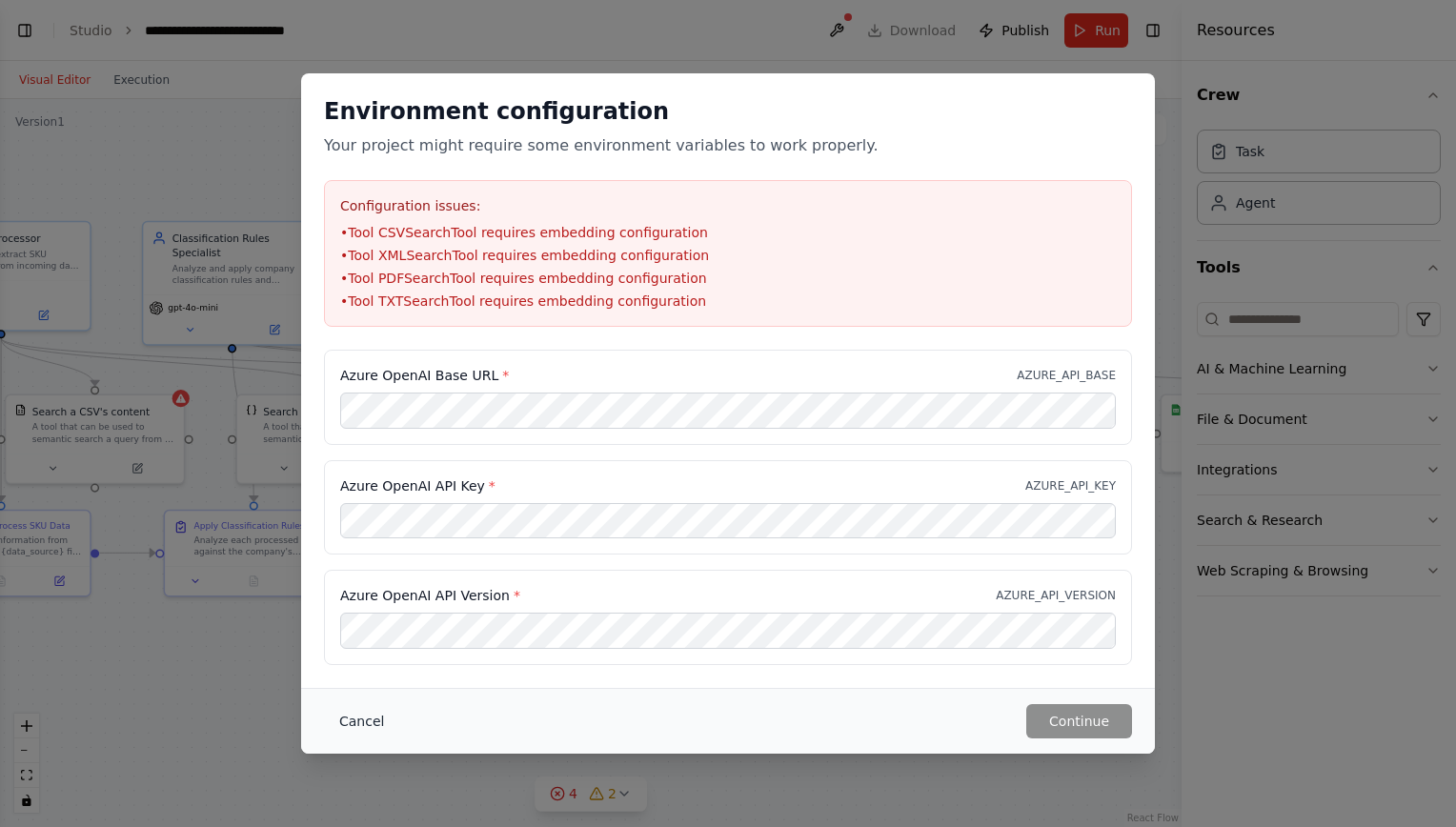
click at [367, 721] on button "Cancel" at bounding box center [361, 721] width 75 height 35
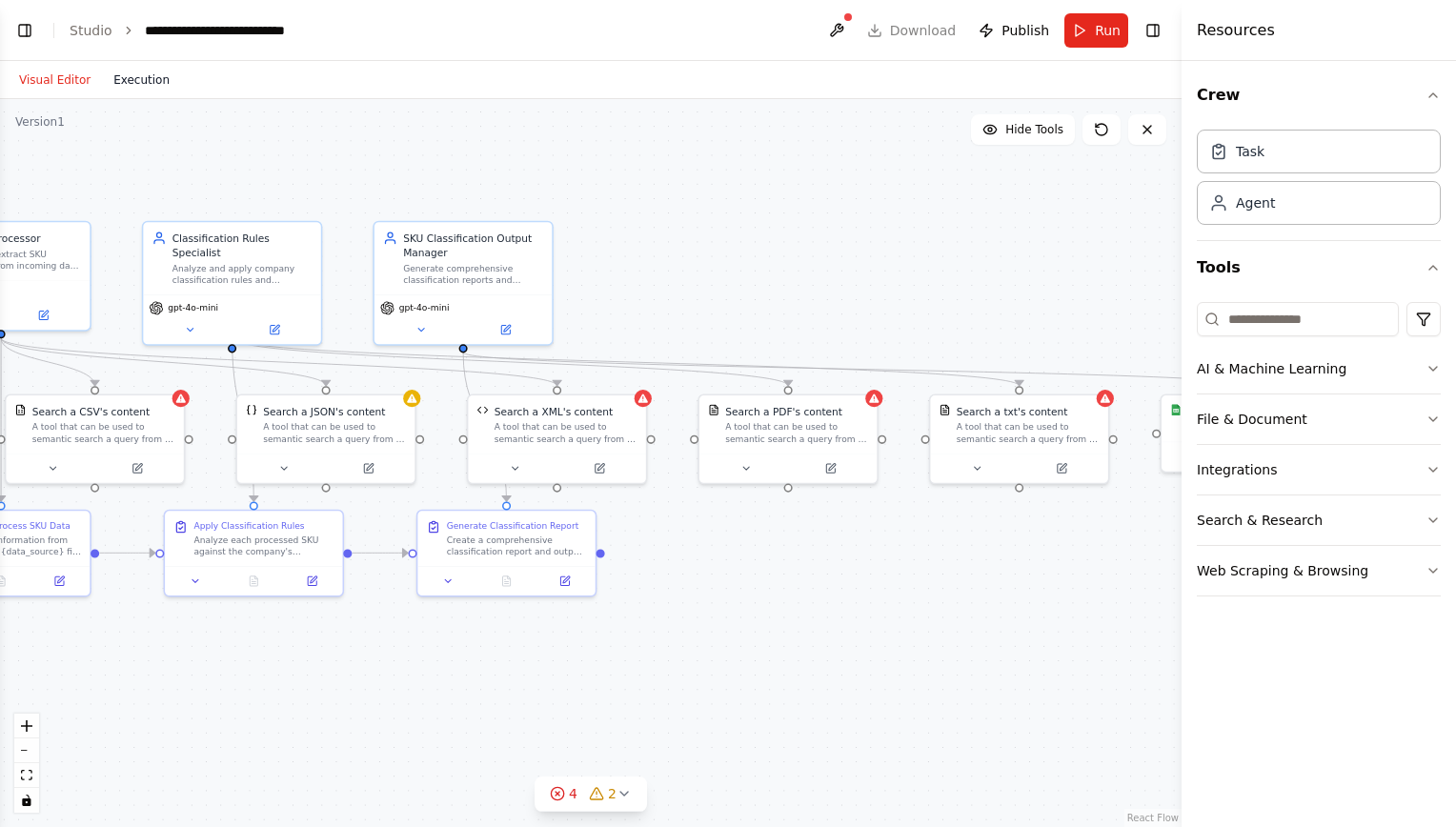
click at [131, 74] on button "Execution" at bounding box center [141, 80] width 79 height 23
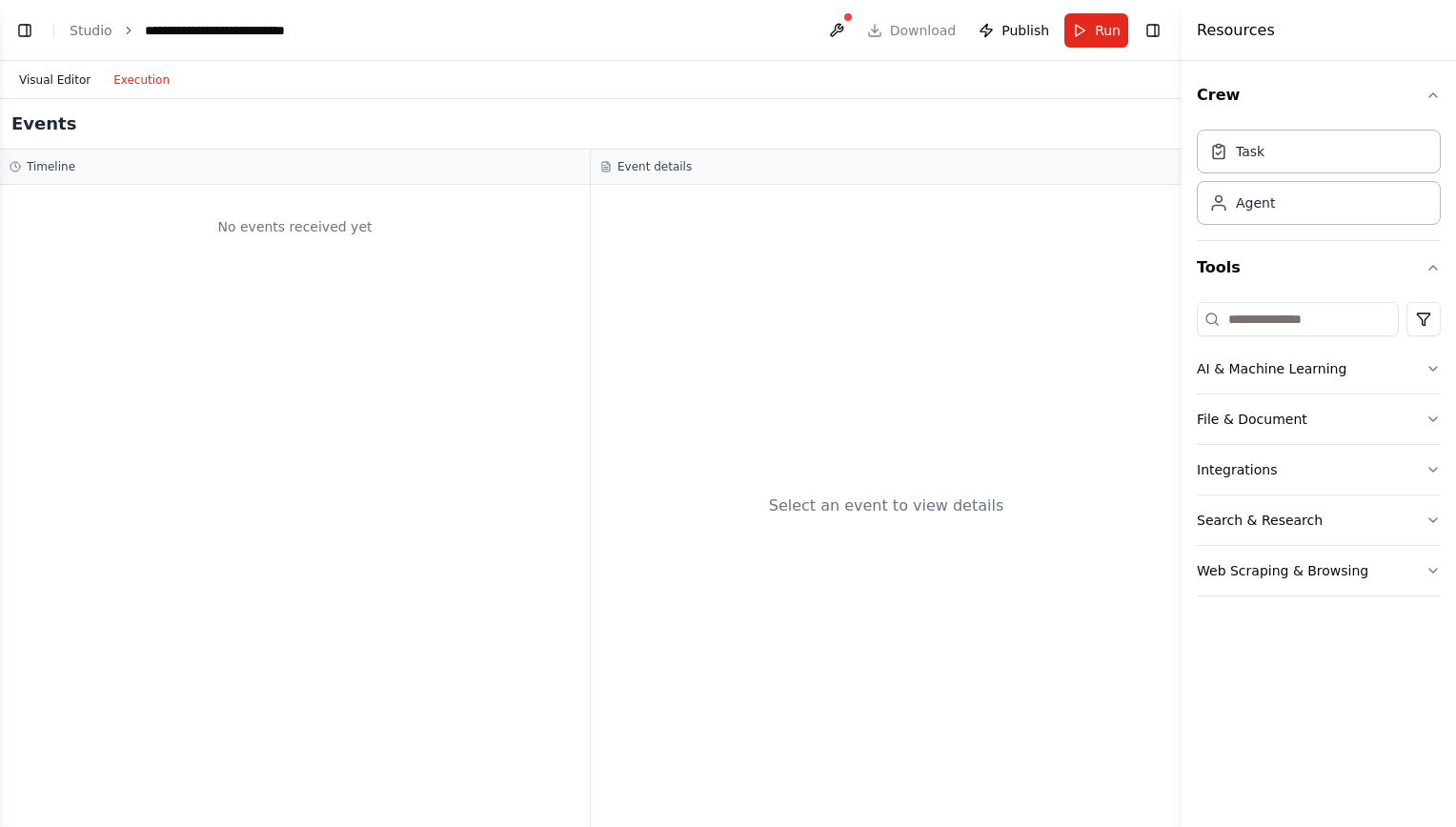
click at [34, 72] on button "Visual Editor" at bounding box center [55, 80] width 94 height 23
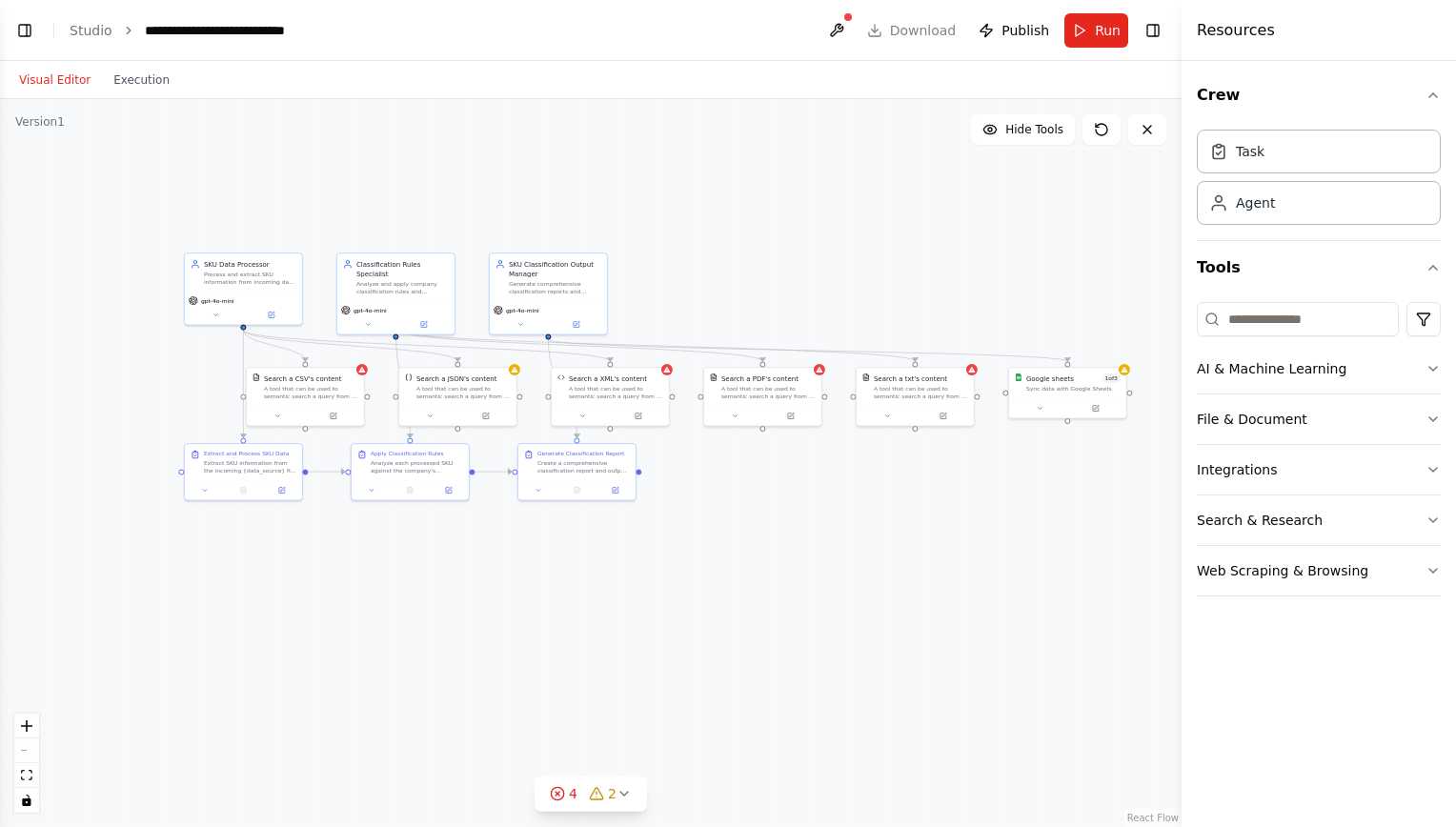
drag, startPoint x: 1008, startPoint y: 638, endPoint x: 977, endPoint y: 572, distance: 72.9
click at [977, 572] on div ".deletable-edge-delete-btn { width: 20px; height: 20px; border: 0px solid #ffff…" at bounding box center [591, 463] width 1181 height 728
click at [906, 34] on header "**********" at bounding box center [591, 30] width 1181 height 61
click at [886, 33] on header "**********" at bounding box center [591, 30] width 1181 height 61
click at [94, 34] on link "Studio" at bounding box center [90, 31] width 43 height 15
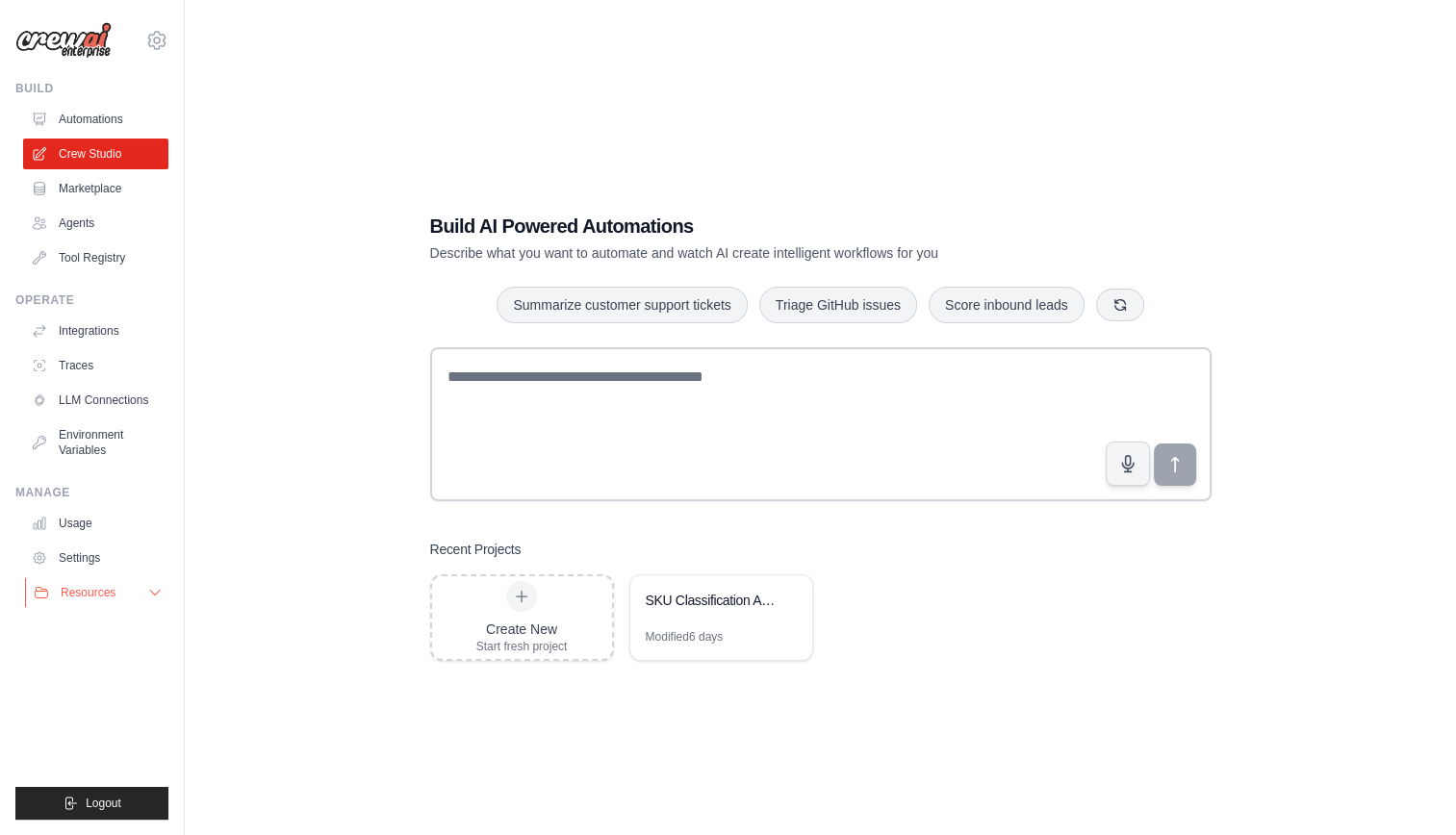
click at [85, 589] on span "Resources" at bounding box center [87, 593] width 55 height 16
click at [96, 628] on span "Documentation" at bounding box center [107, 626] width 78 height 16
click at [76, 332] on link "Integrations" at bounding box center [98, 331] width 146 height 31
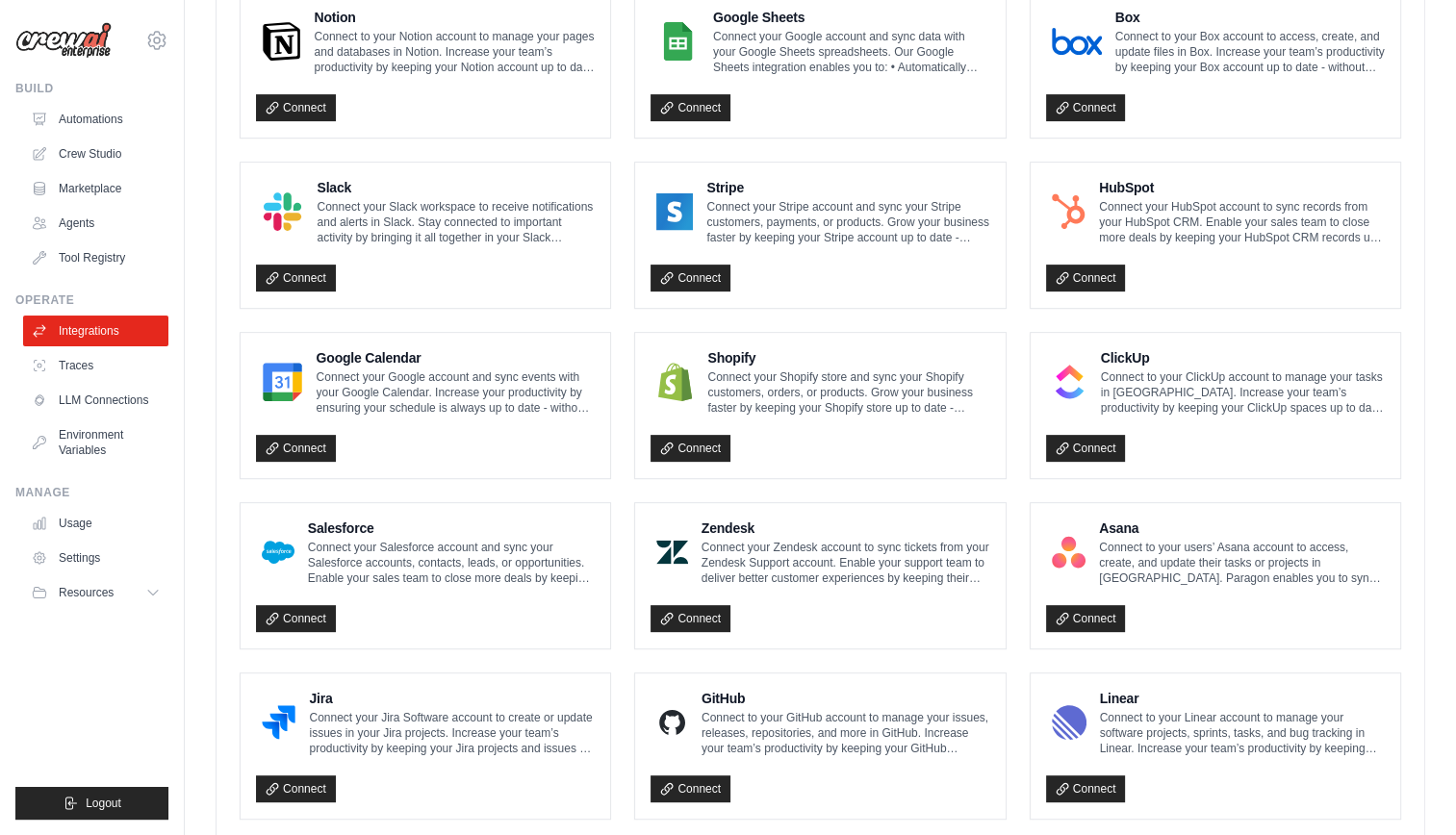
scroll to position [778, 0]
